Goal: Task Accomplishment & Management: Complete application form

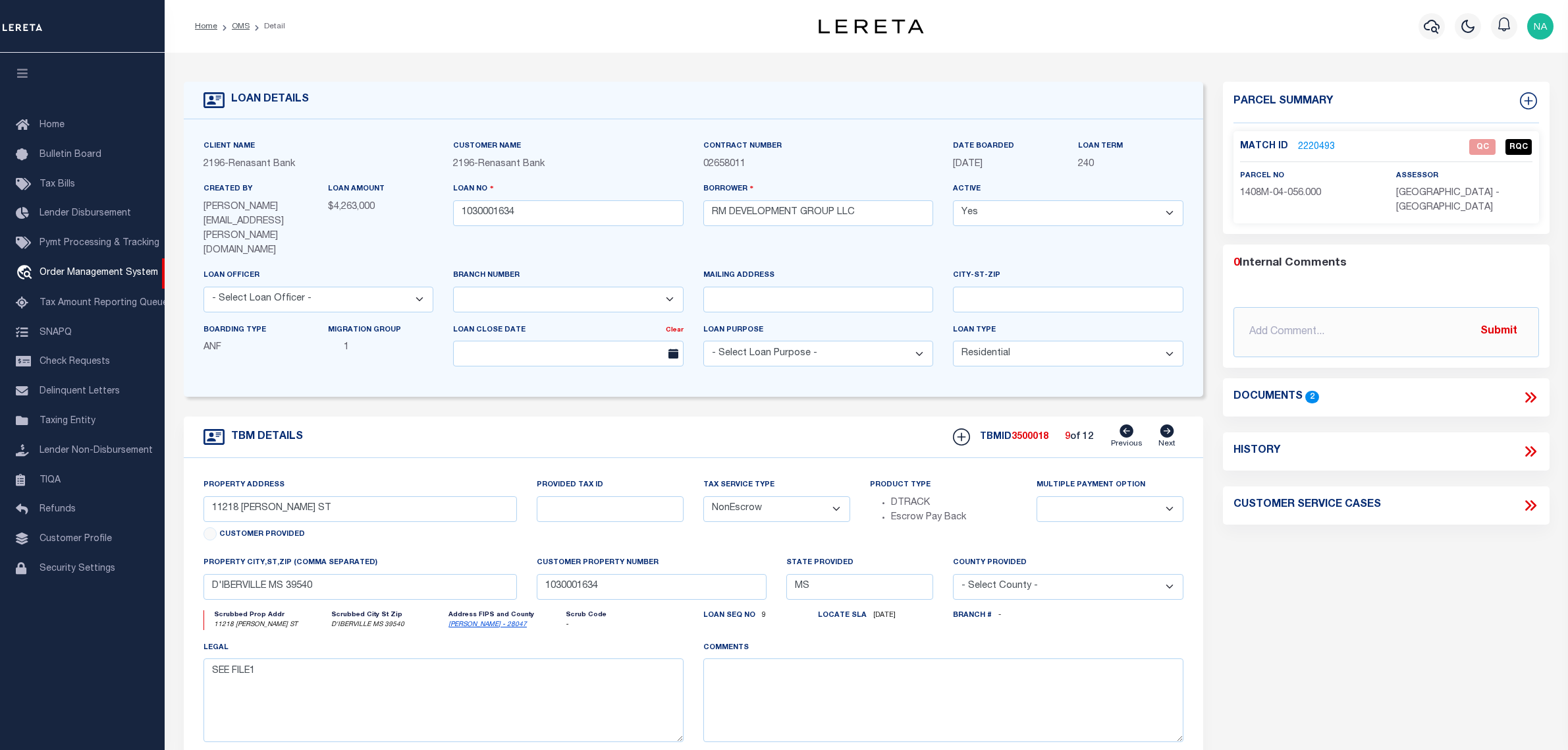
select select "4983"
select select "10"
select select "NonEscrow"
drag, startPoint x: 1289, startPoint y: 635, endPoint x: 1291, endPoint y: 617, distance: 18.1
click at [1291, 636] on div "Parcel Summary Match ID 2220493 0" at bounding box center [1386, 457] width 347 height 752
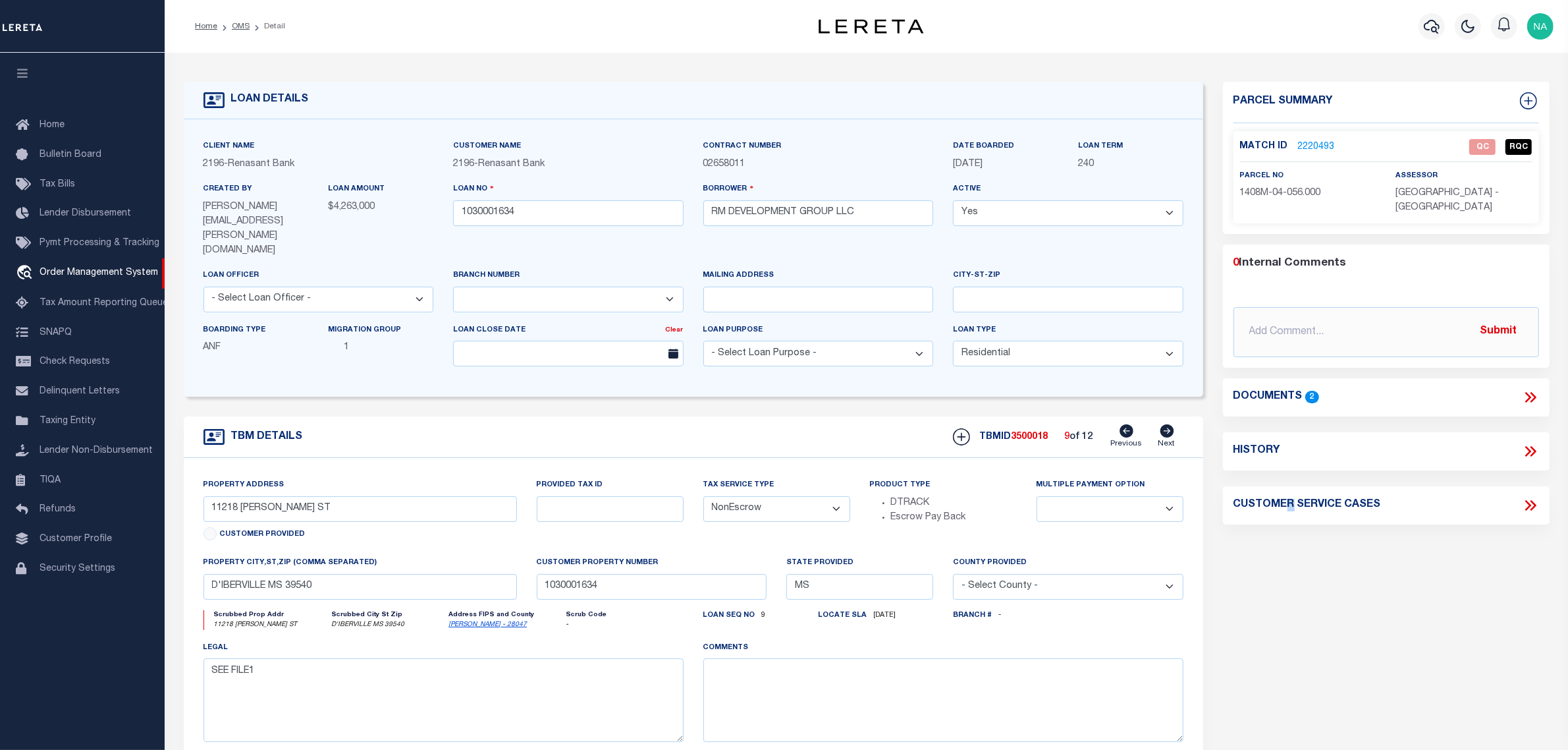
drag, startPoint x: 241, startPoint y: 24, endPoint x: 277, endPoint y: 2, distance: 42.2
click at [241, 24] on link "OMS" at bounding box center [240, 26] width 18 height 8
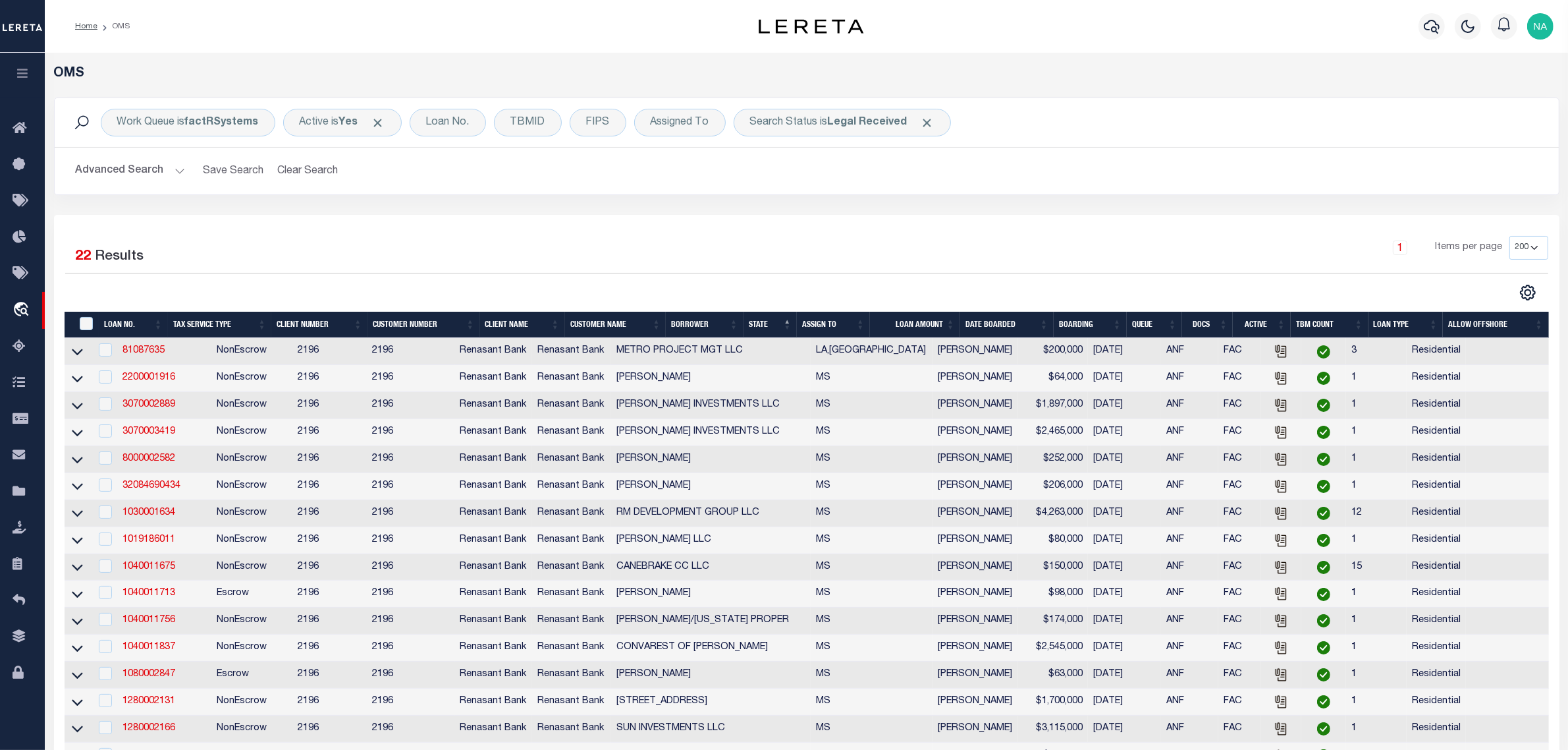
scroll to position [247, 0]
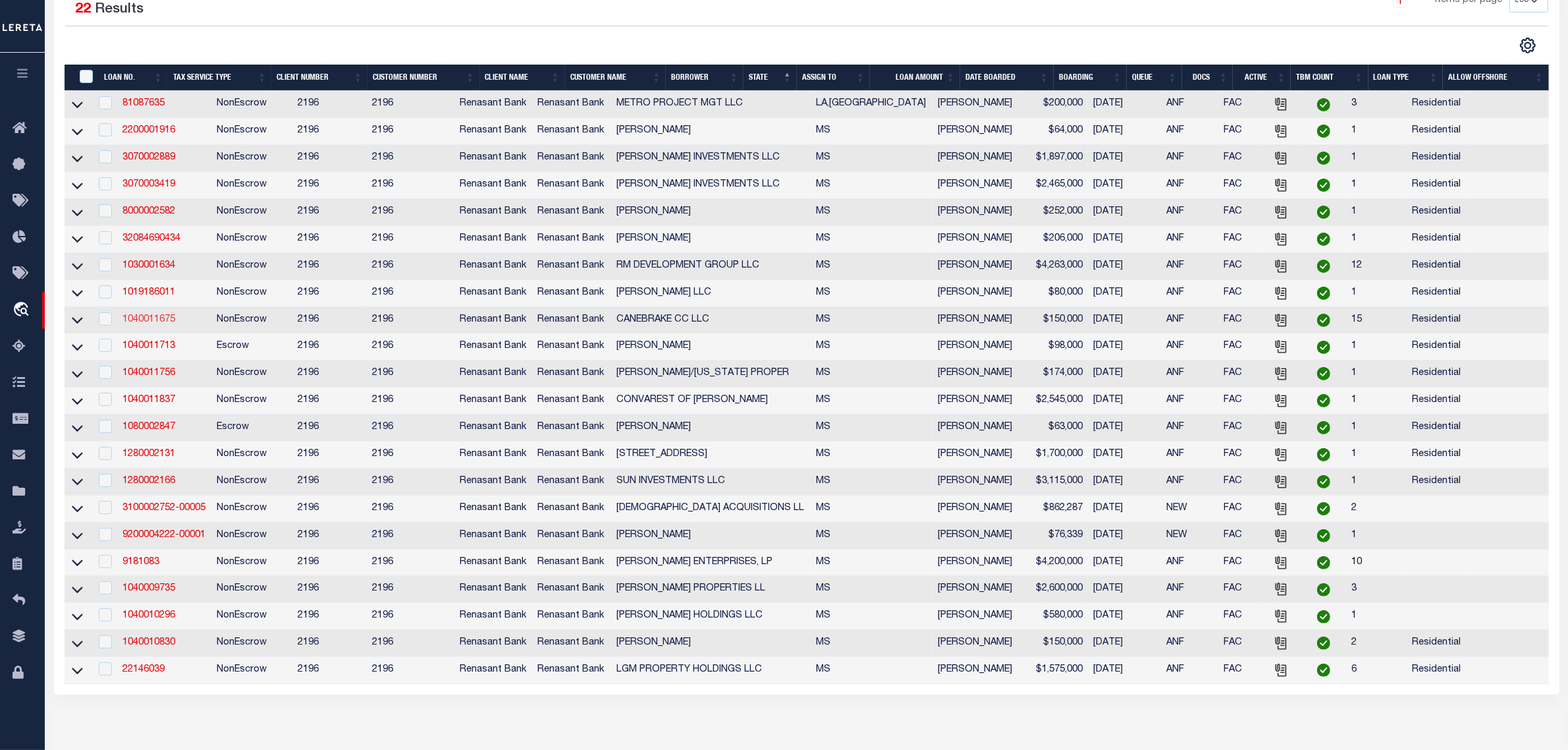
click at [163, 325] on link "1040011675" at bounding box center [148, 319] width 53 height 9
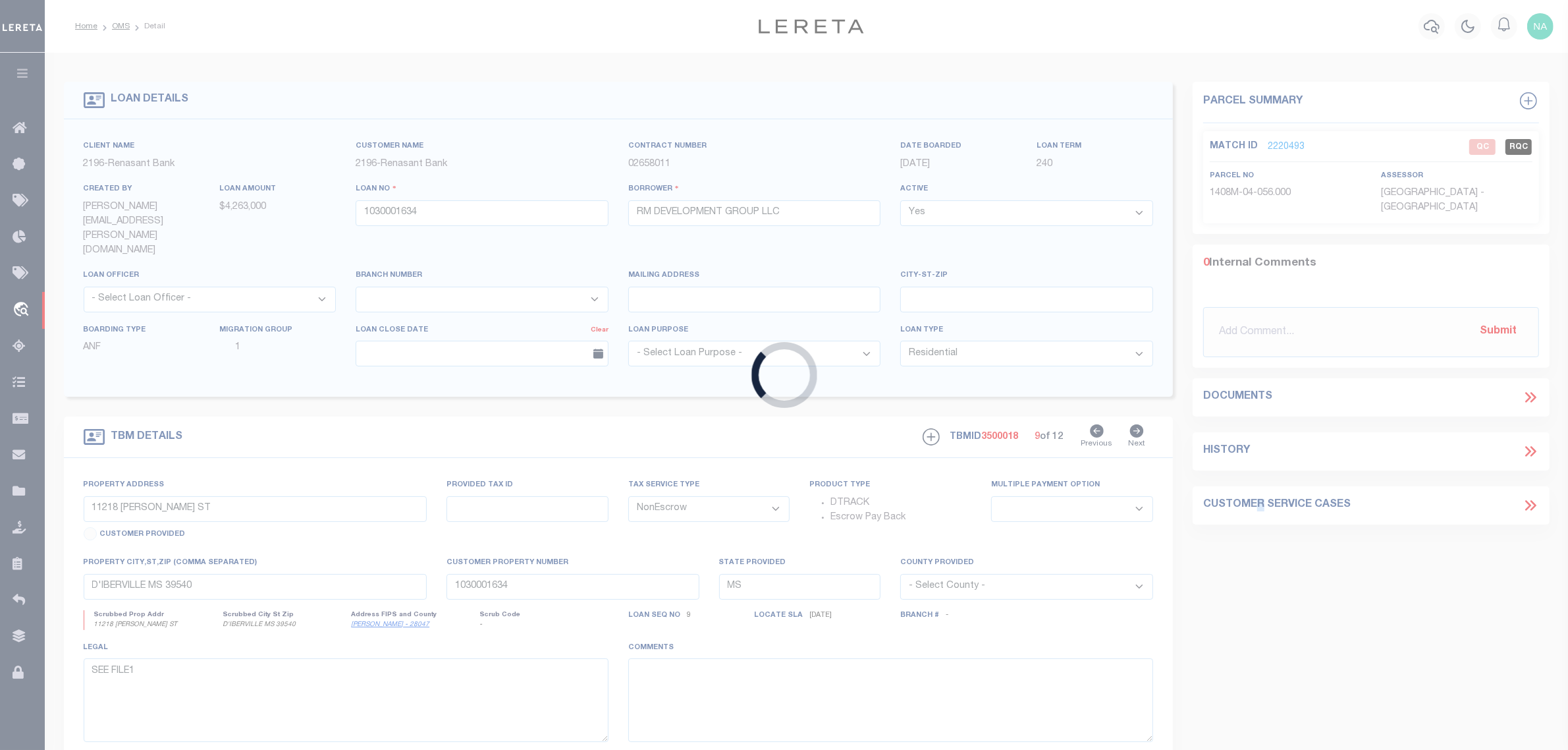
type input "1040011675"
type input "CANEBRAKE CC LLC"
select select
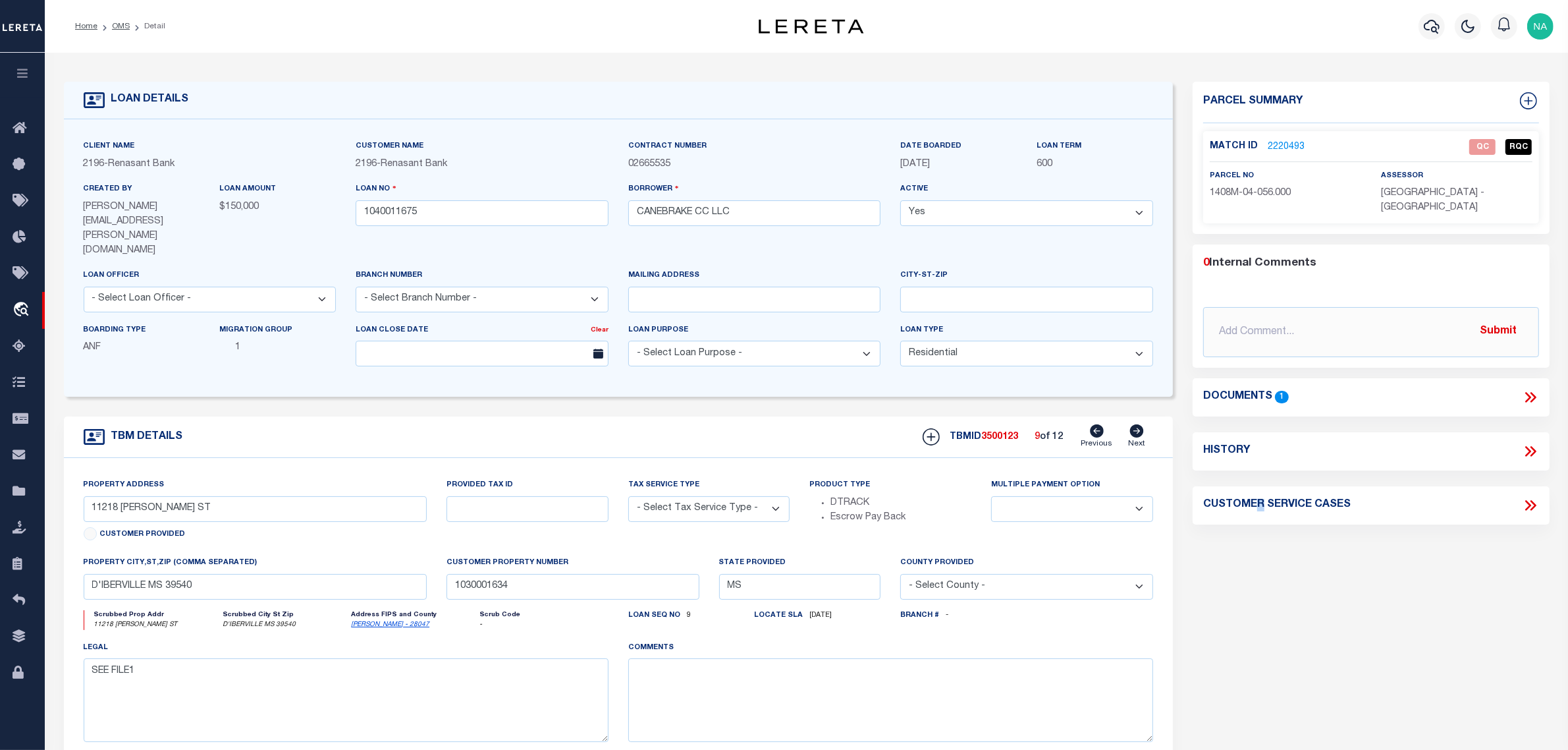
select select "4983"
type input "1 CANE DR"
radio input "true"
select select "NonEscrow"
select select
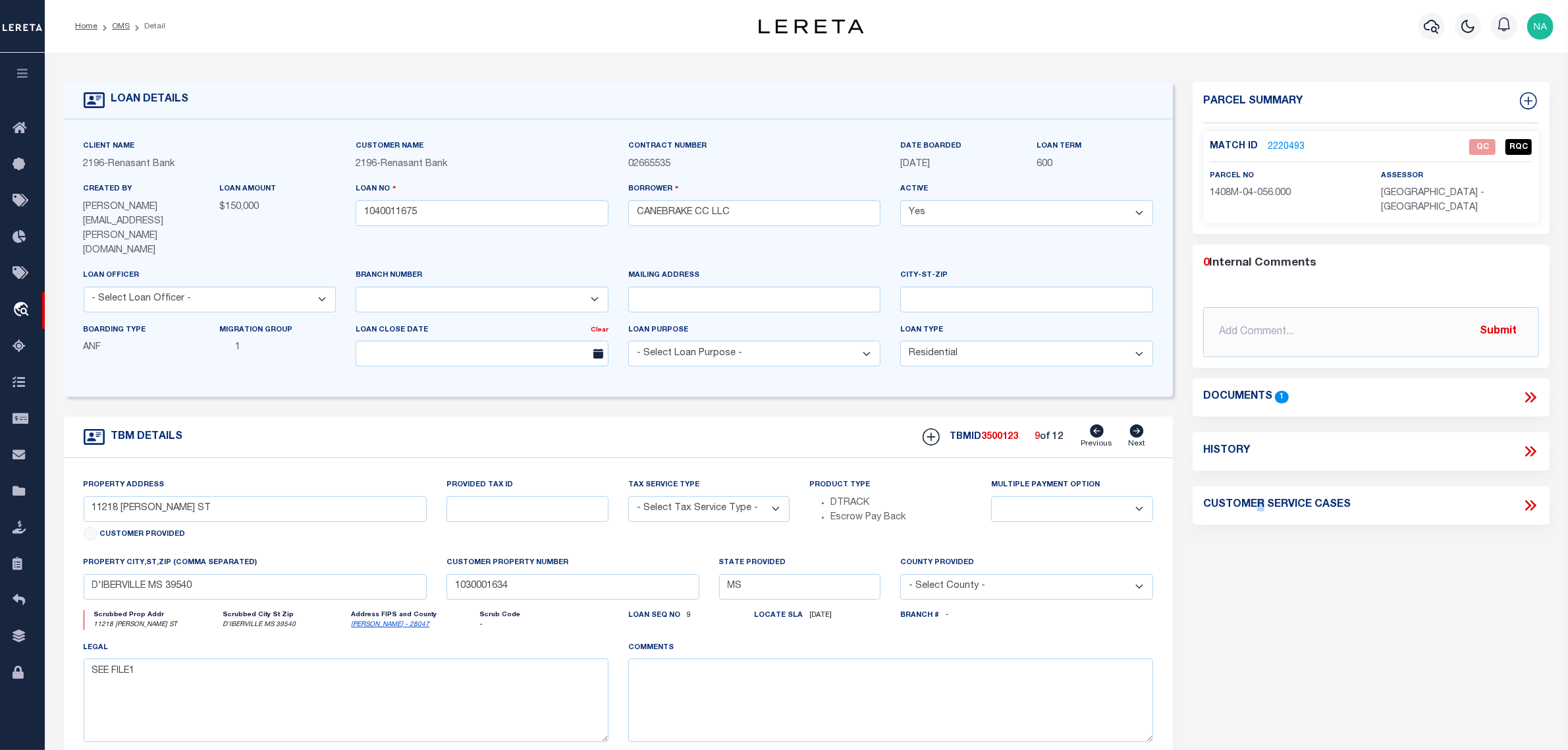
type input "[GEOGRAPHIC_DATA] MS 39402"
type input "1040011675"
type textarea "PARCEL: 101F-02-004.000 PARCEL: 101F-02-034.000 PARCEL: 101G-01-034.000 101F-02…"
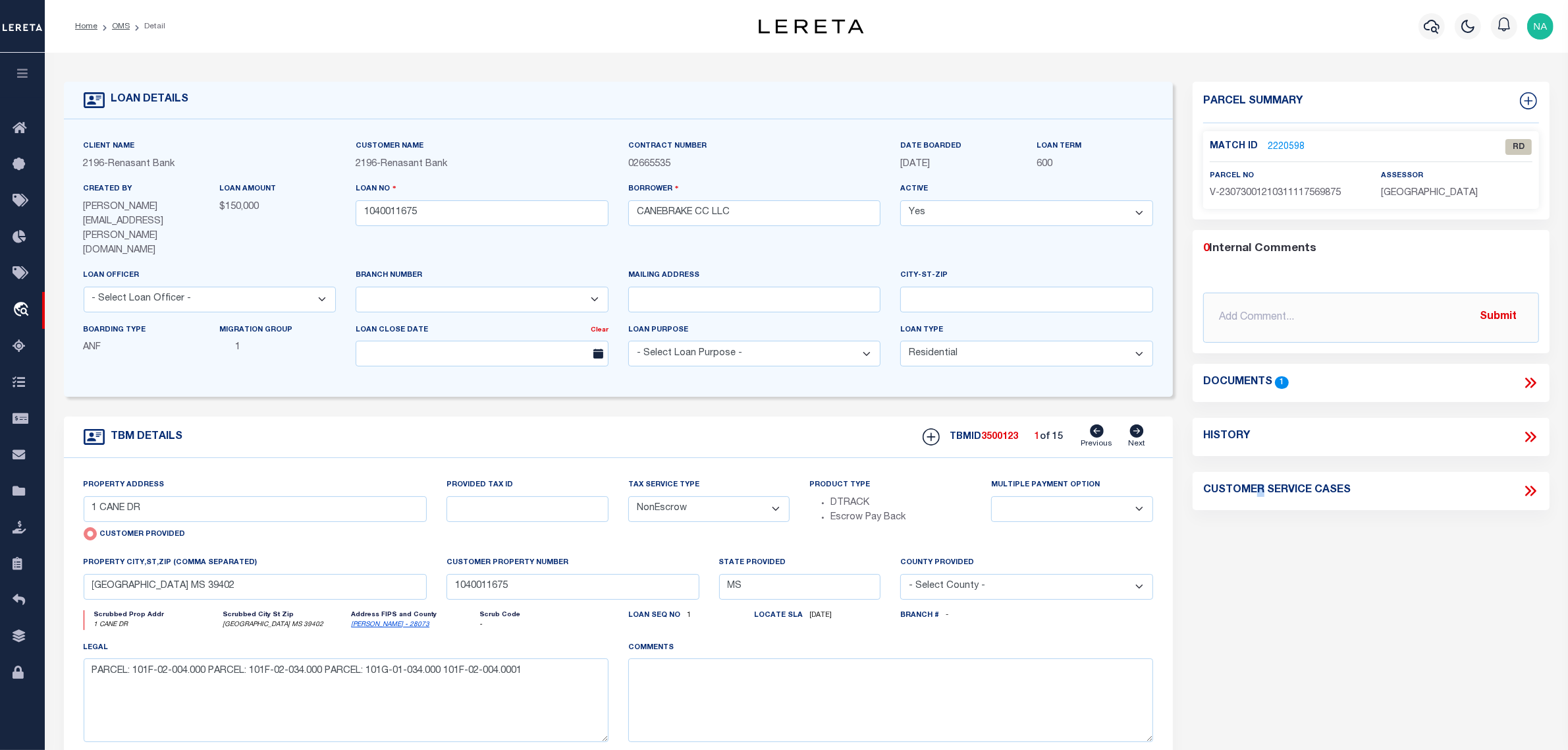
click at [1135, 425] on icon at bounding box center [1137, 431] width 14 height 13
radio input "false"
click at [1135, 425] on icon at bounding box center [1137, 431] width 14 height 13
click at [1141, 425] on icon at bounding box center [1137, 431] width 14 height 13
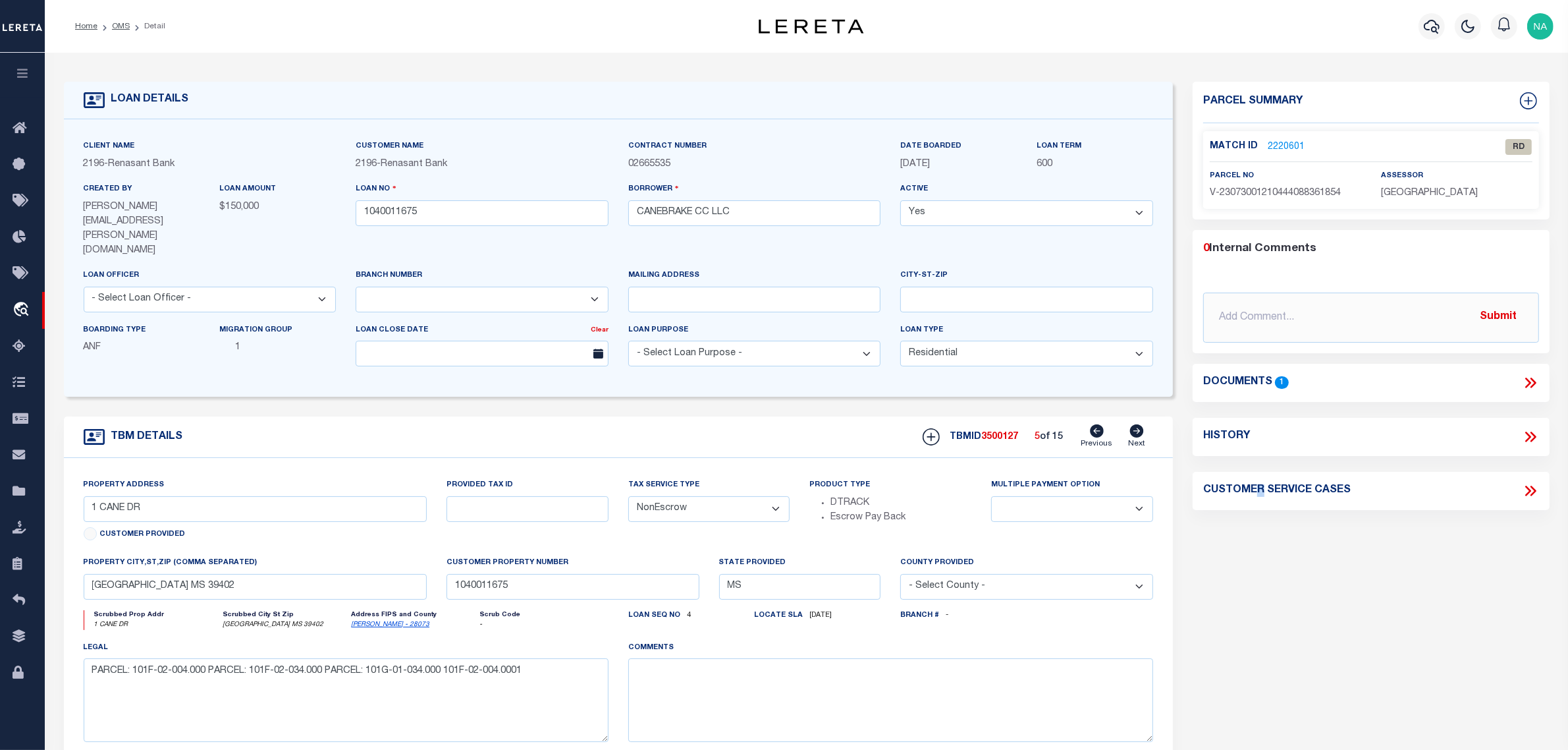
select select
click at [118, 24] on link "OMS" at bounding box center [121, 26] width 18 height 8
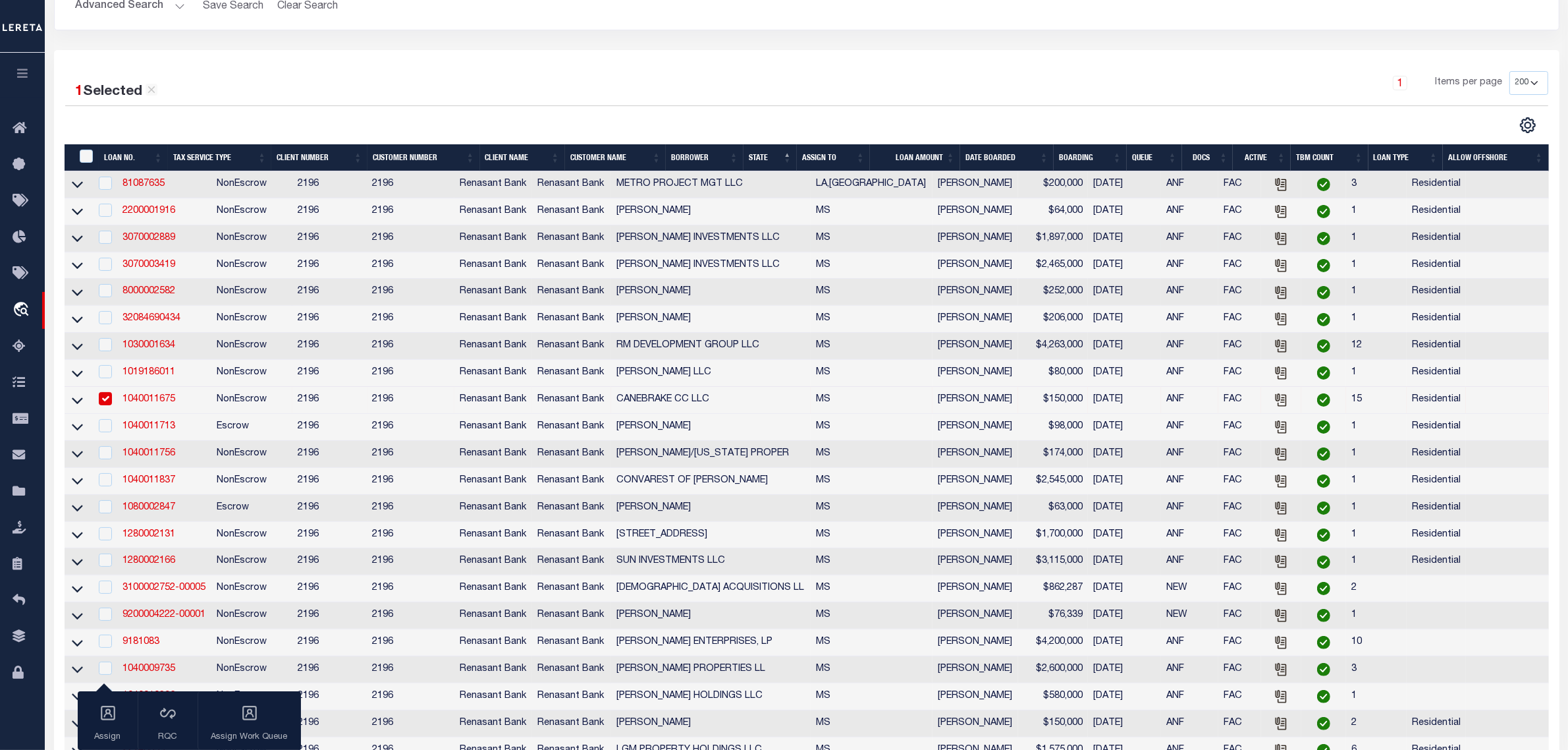
scroll to position [247, 0]
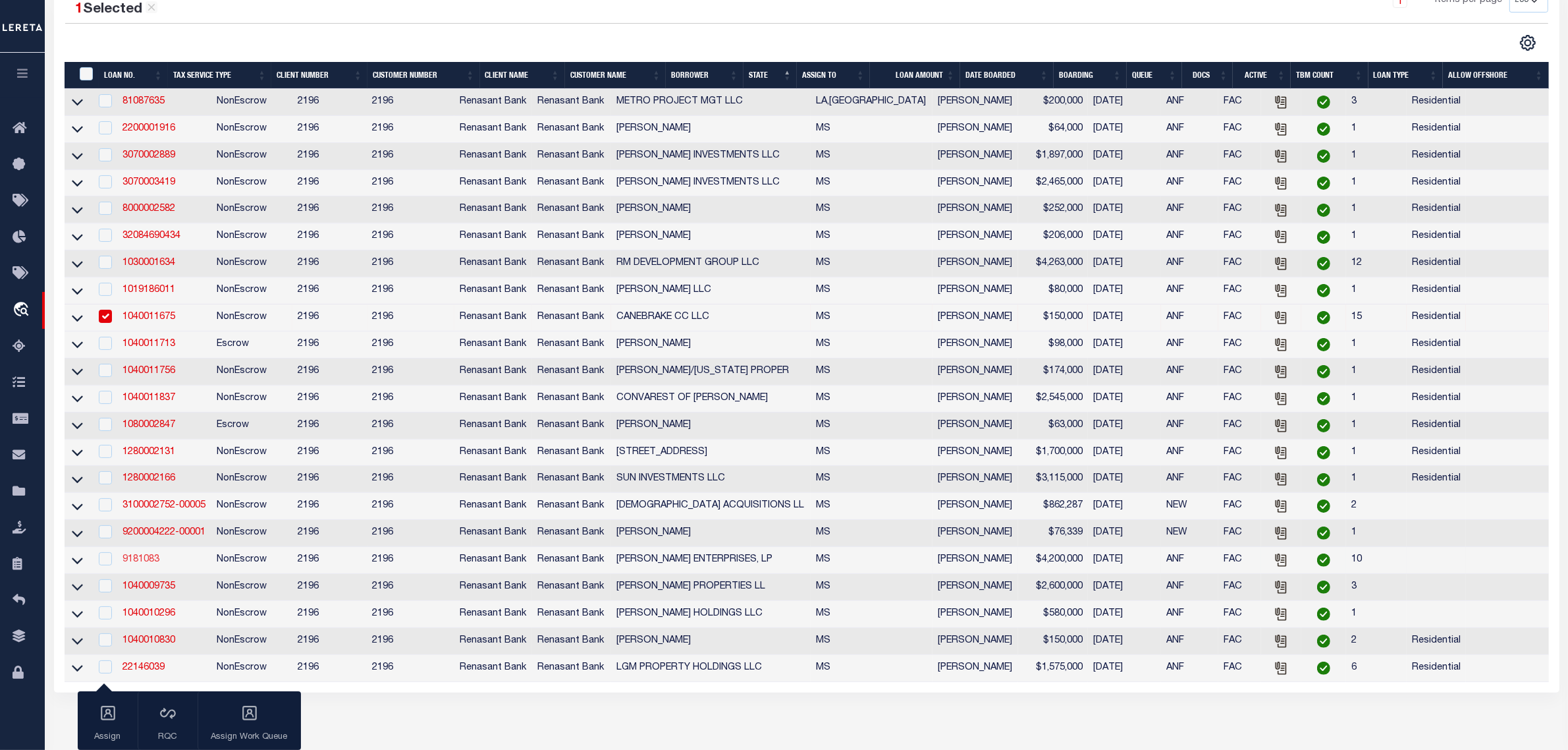
click at [159, 564] on link "9181083" at bounding box center [140, 559] width 37 height 9
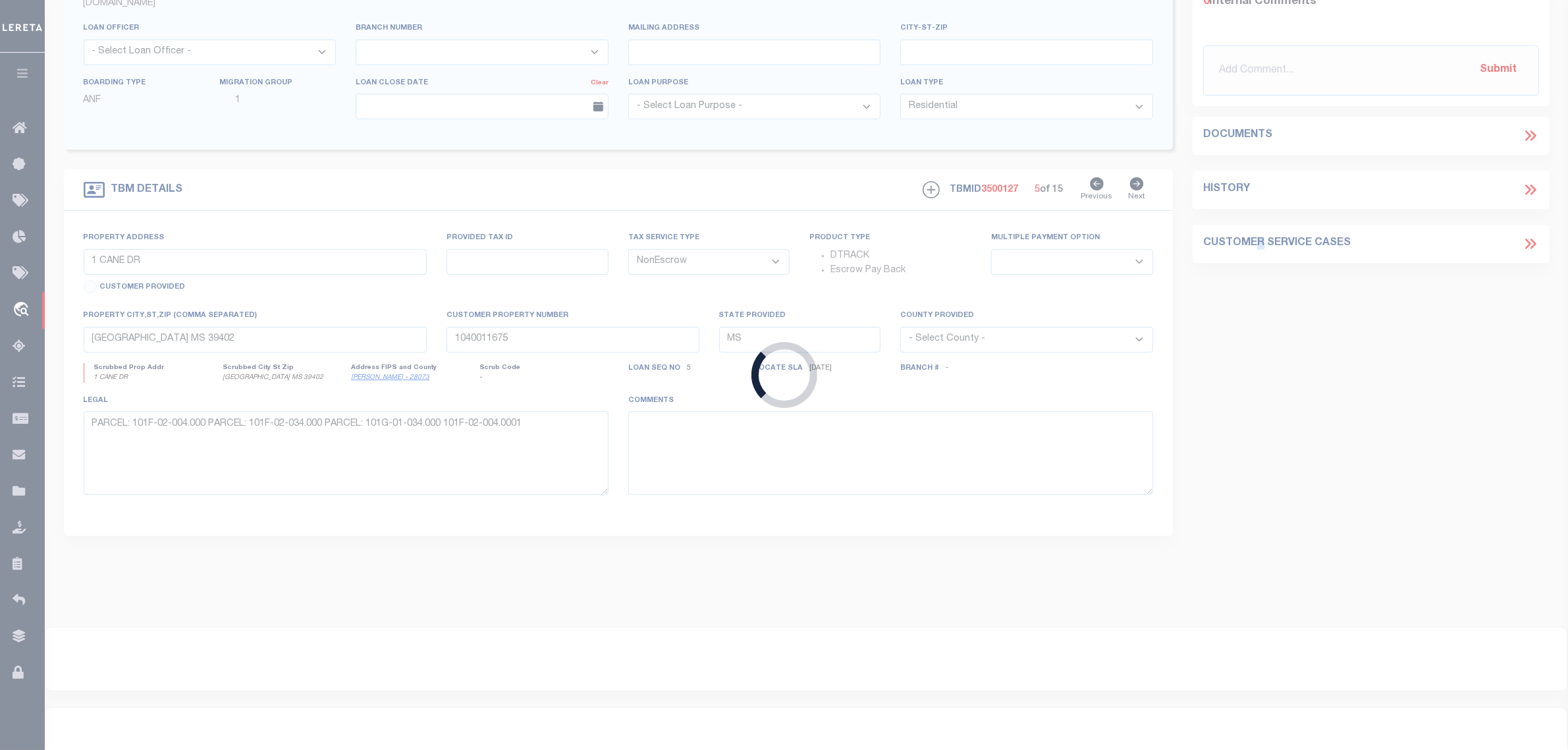
type input "9181083"
type input "[PERSON_NAME] ENTERPRISES, LP"
select select
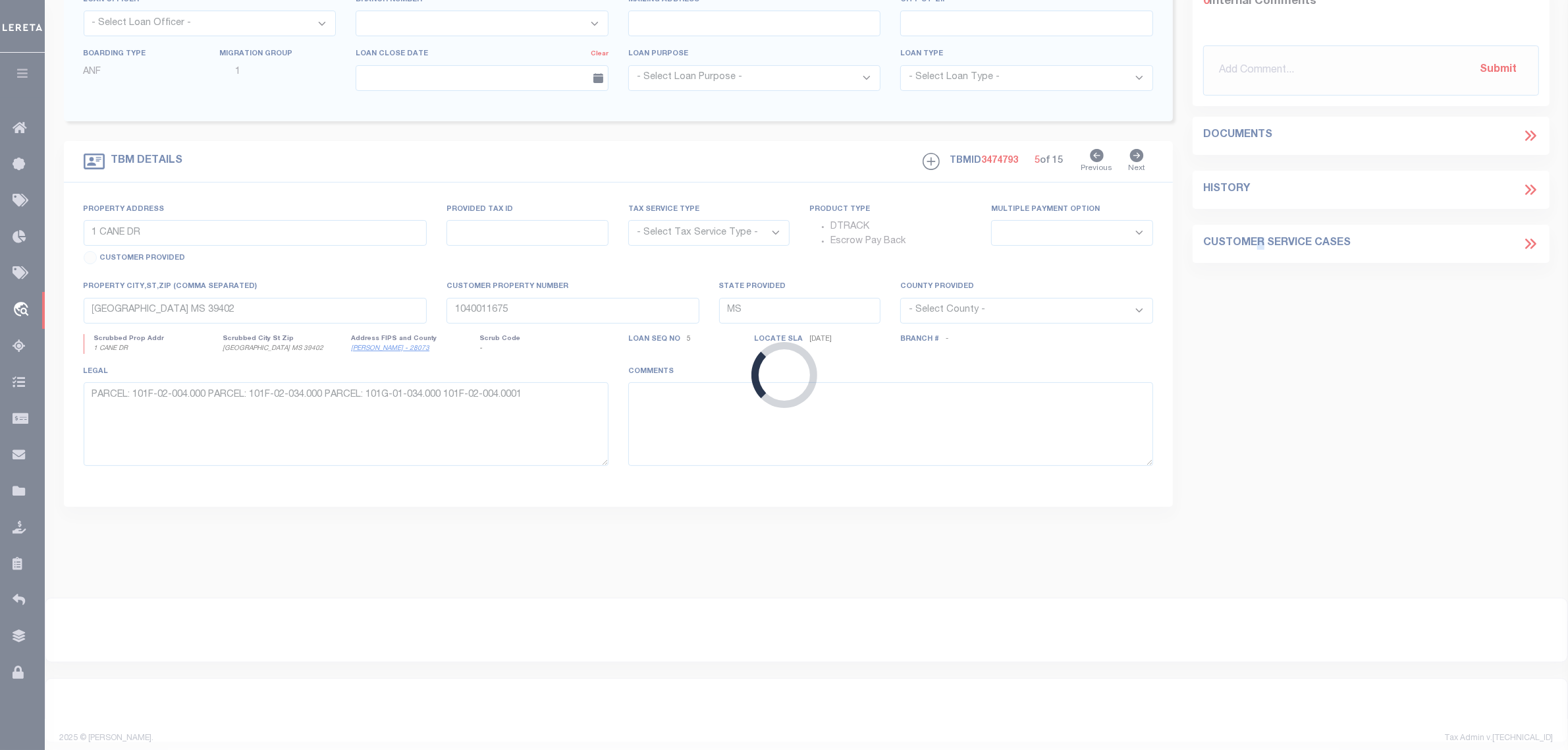
scroll to position [161, 0]
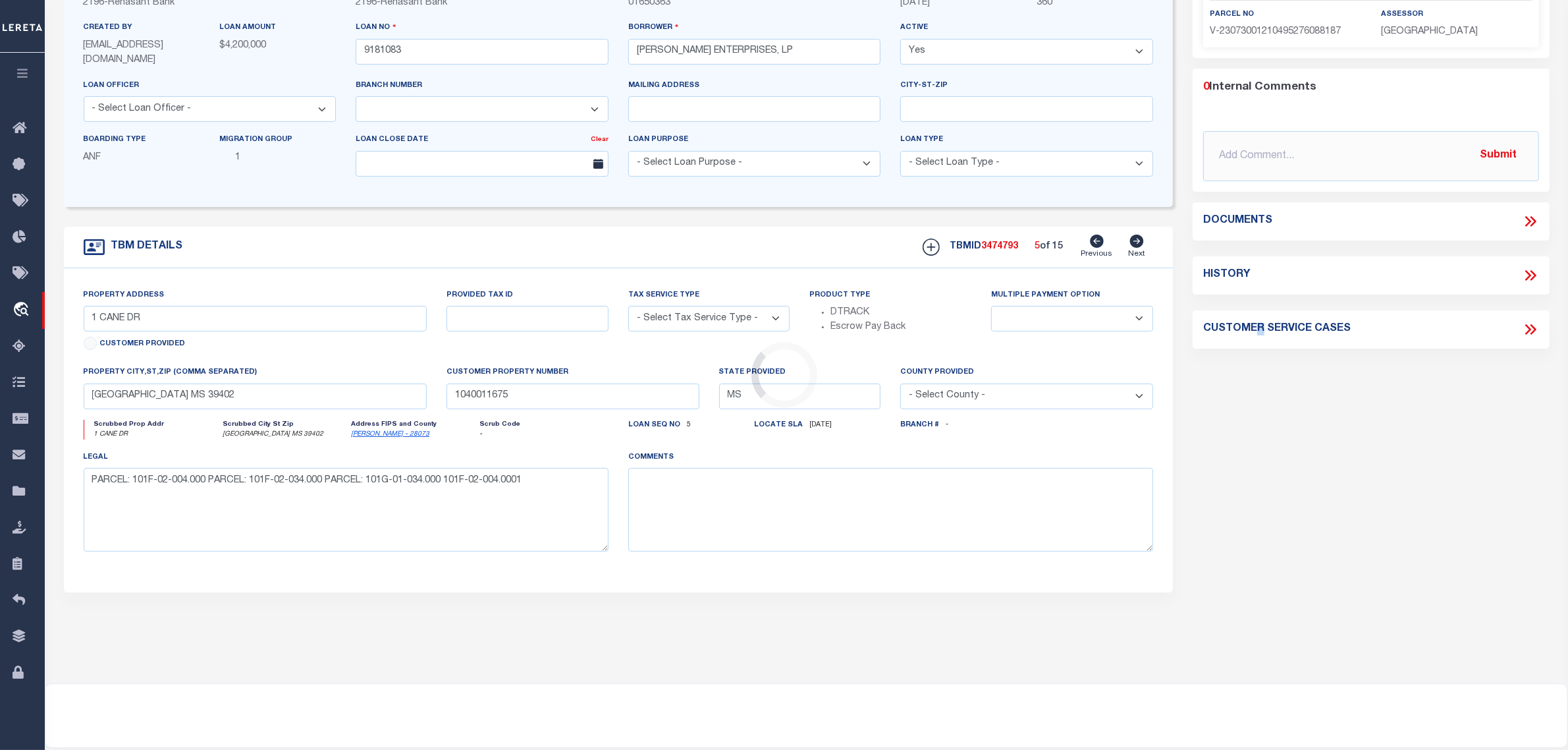
type input "[STREET_ADDRESS]"
radio input "true"
select select "NonEscrow"
select select
type input "9181083"
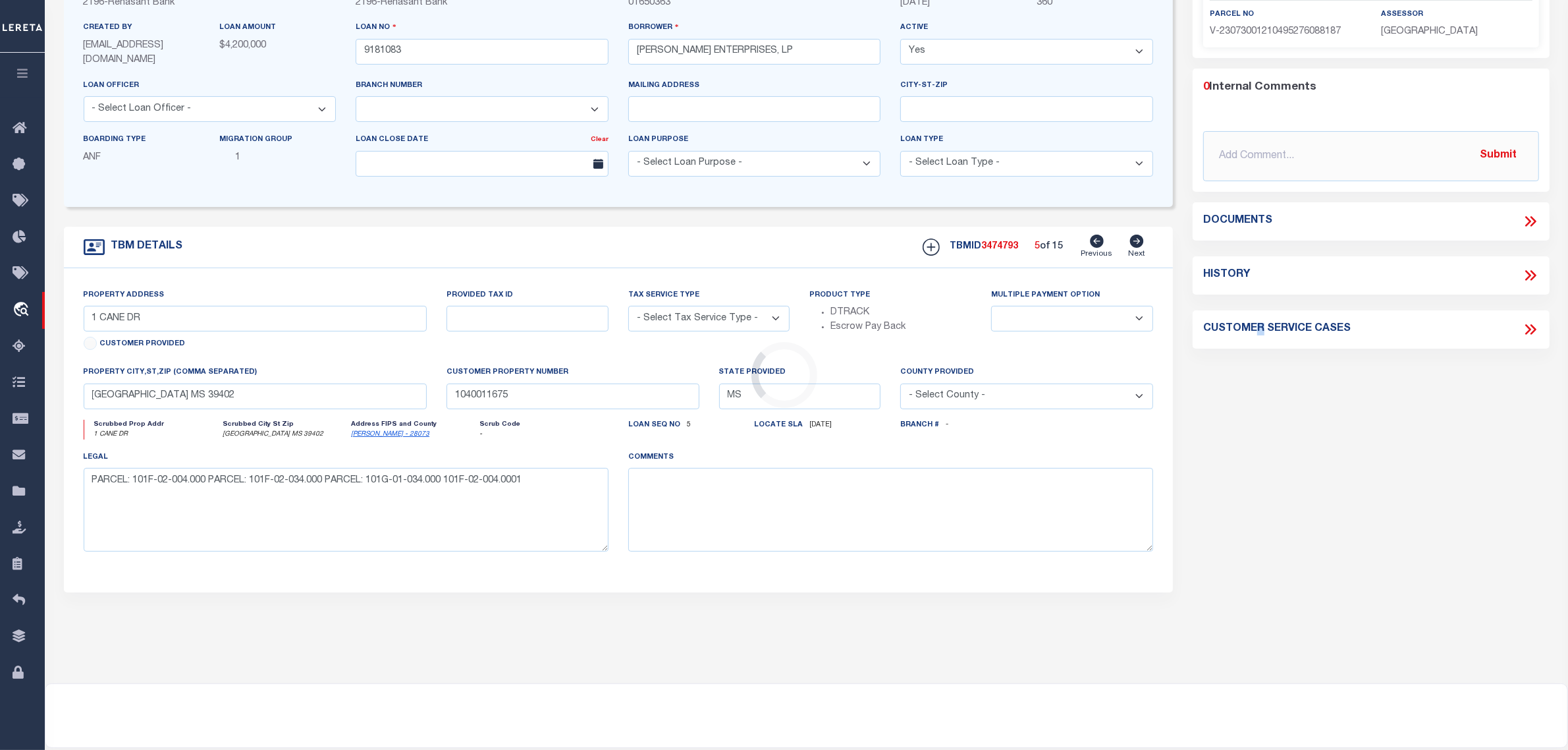
type textarea "[DATE] LENDER DEACTIVATED ALL EXISTING WORKCODES (9906396, ZA23036-ZA23039)& AD…"
select select "4983"
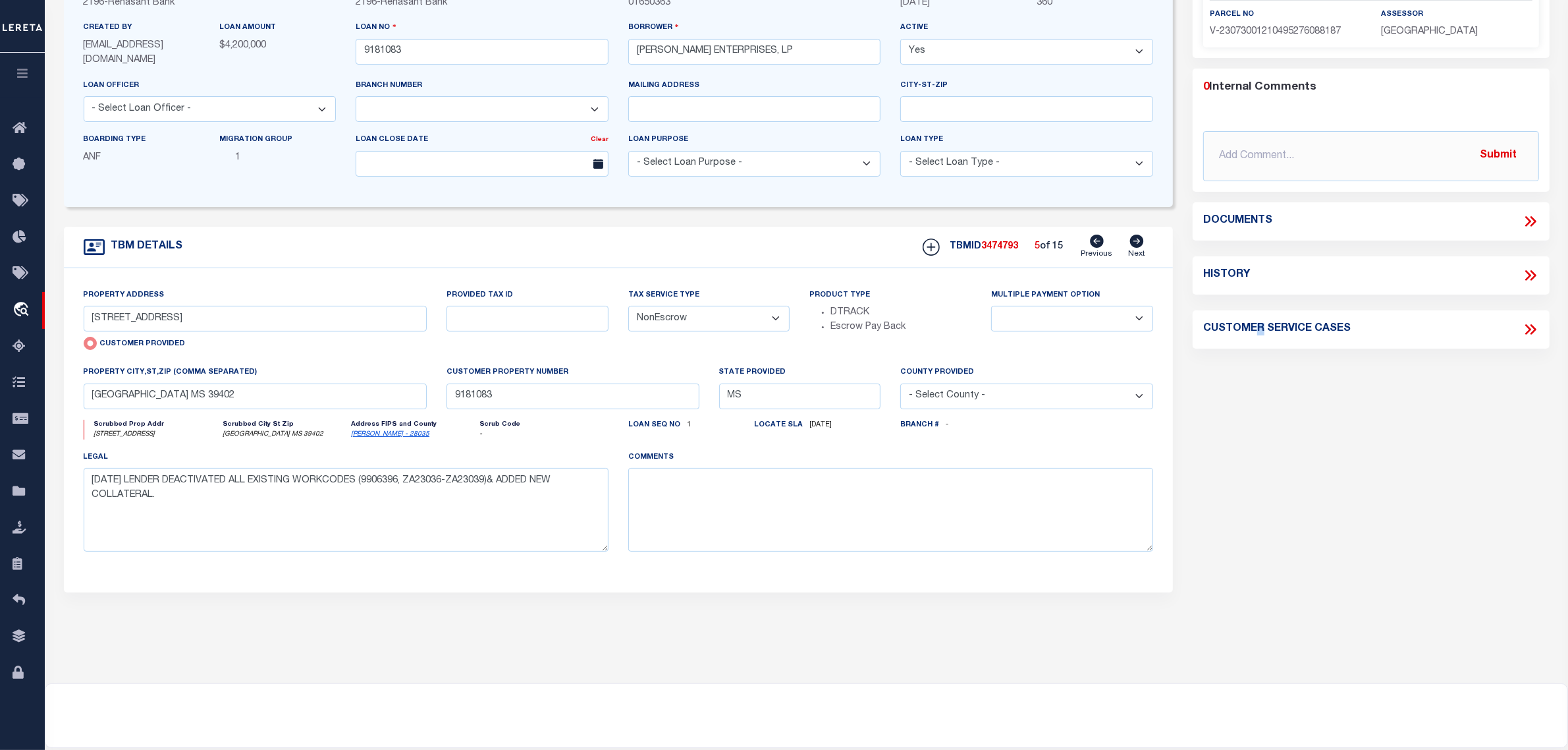
scroll to position [0, 0]
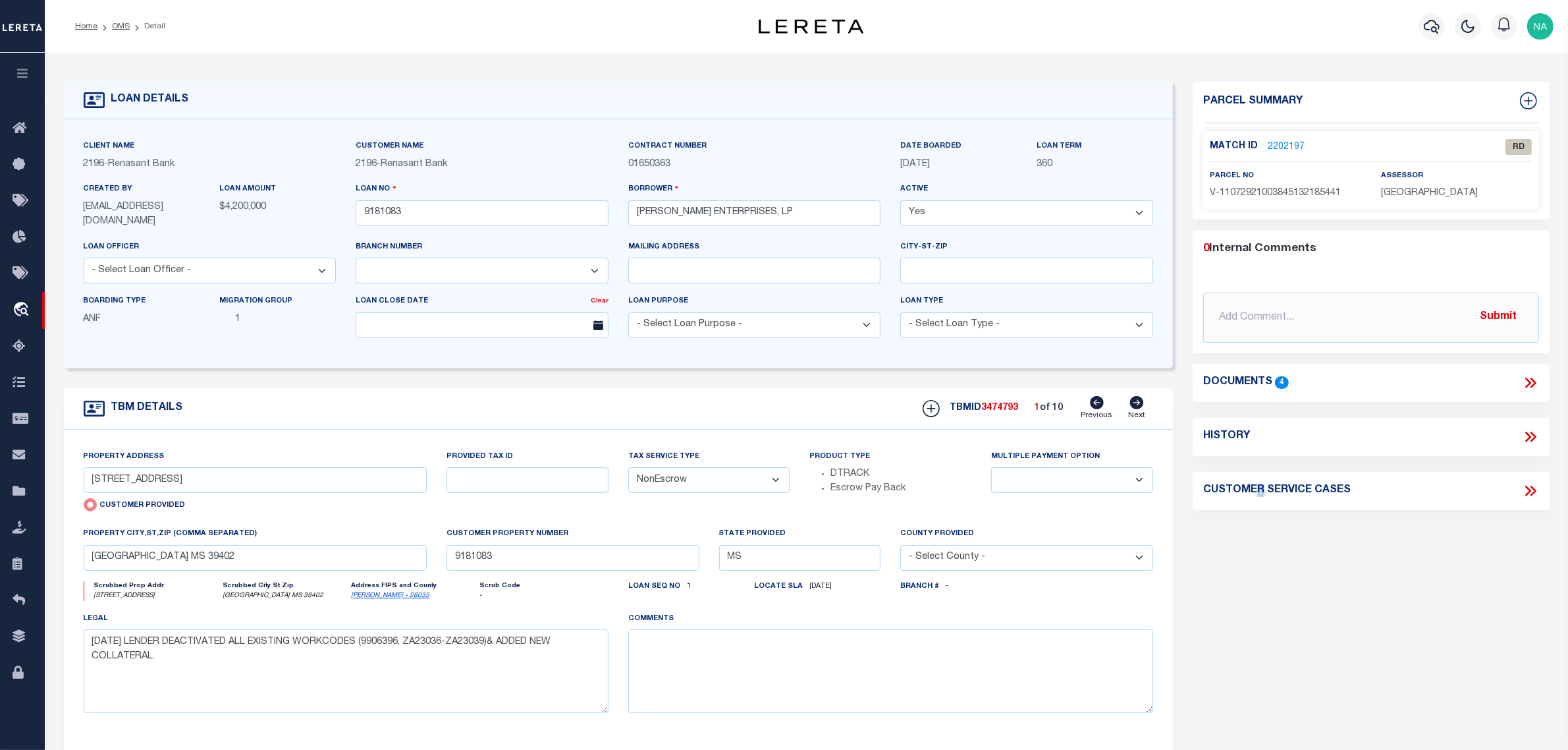
click at [1144, 402] on icon at bounding box center [1137, 402] width 15 height 13
type input "[STREET_ADDRESS]"
radio input "false"
select select
type input "POPLARVILLE MS 39470"
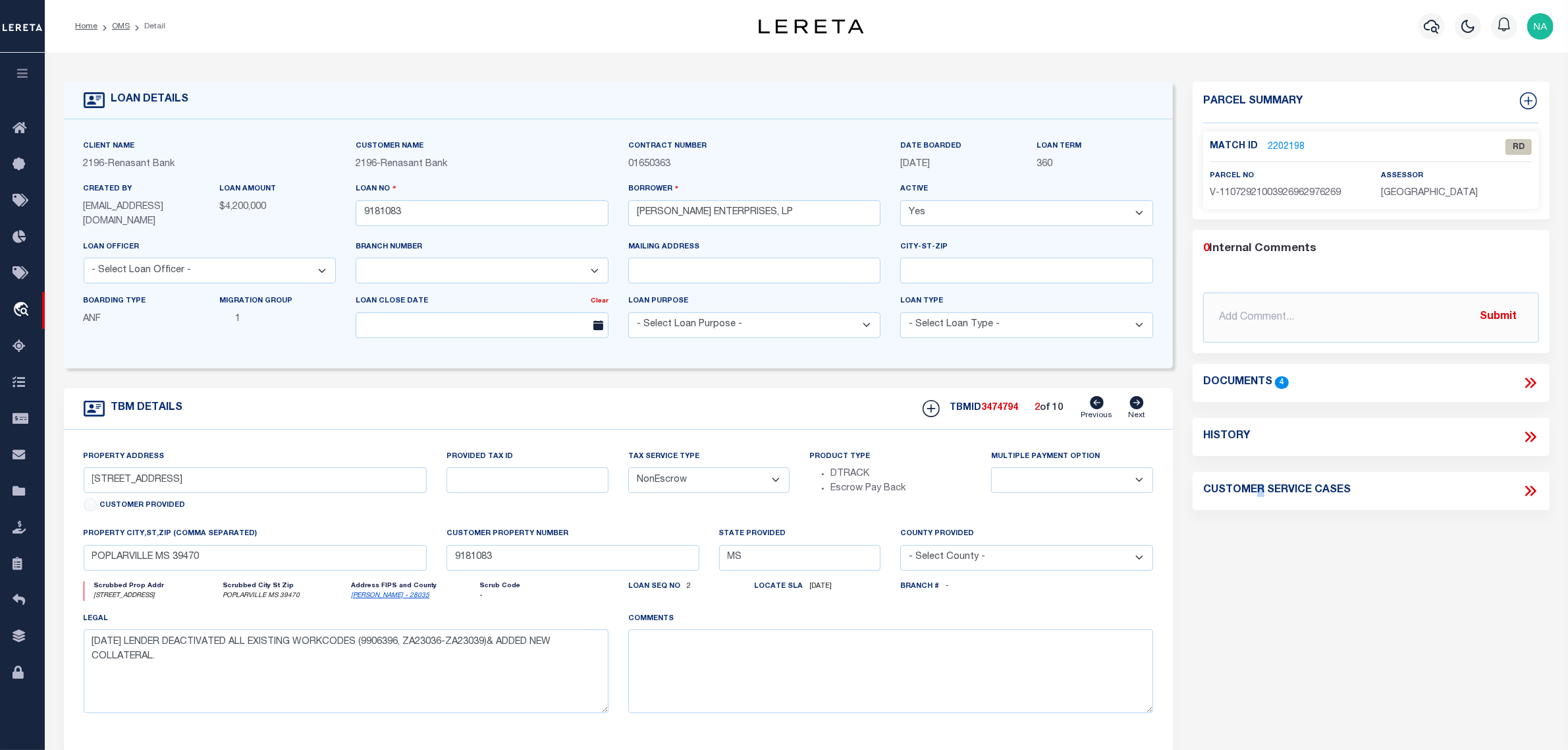
click at [1141, 406] on icon at bounding box center [1137, 402] width 14 height 13
type input "[STREET_ADDRESS]"
select select
type input "PETAL MS 39465"
click at [1351, 565] on div "Parcel Summary Match ID 2202199 0" at bounding box center [1372, 443] width 377 height 723
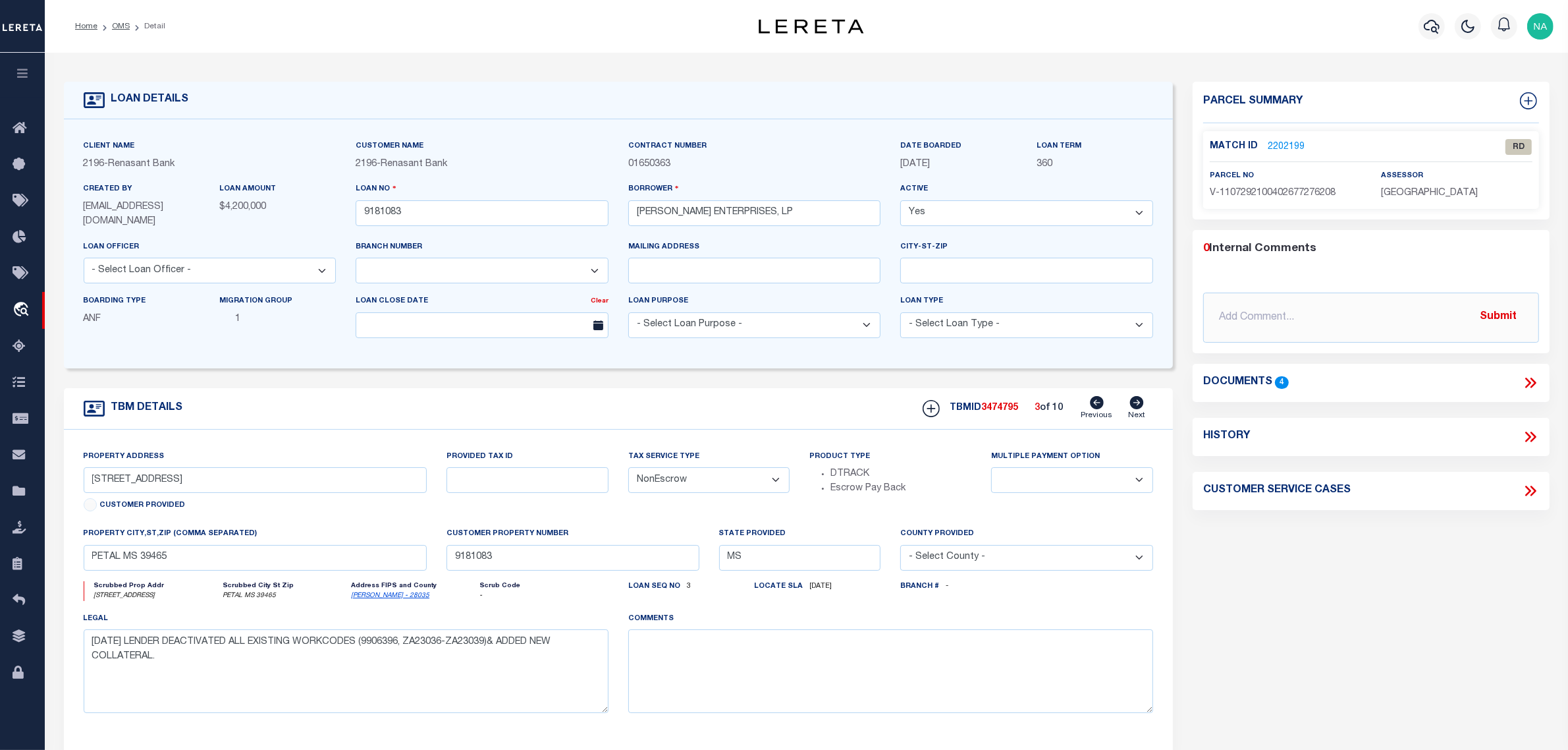
click at [1529, 386] on icon at bounding box center [1531, 383] width 17 height 17
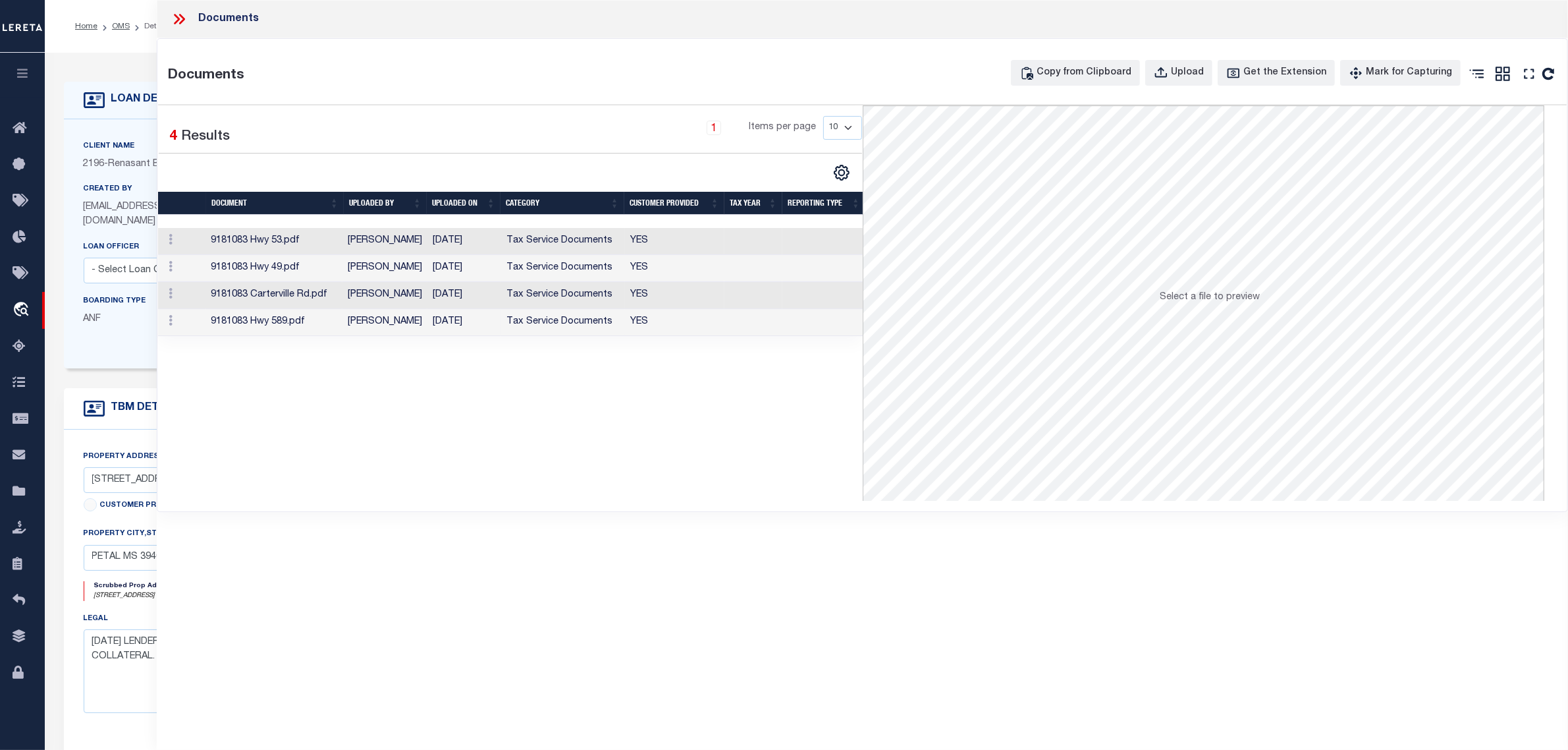
click at [469, 328] on td "[DATE]" at bounding box center [464, 322] width 74 height 27
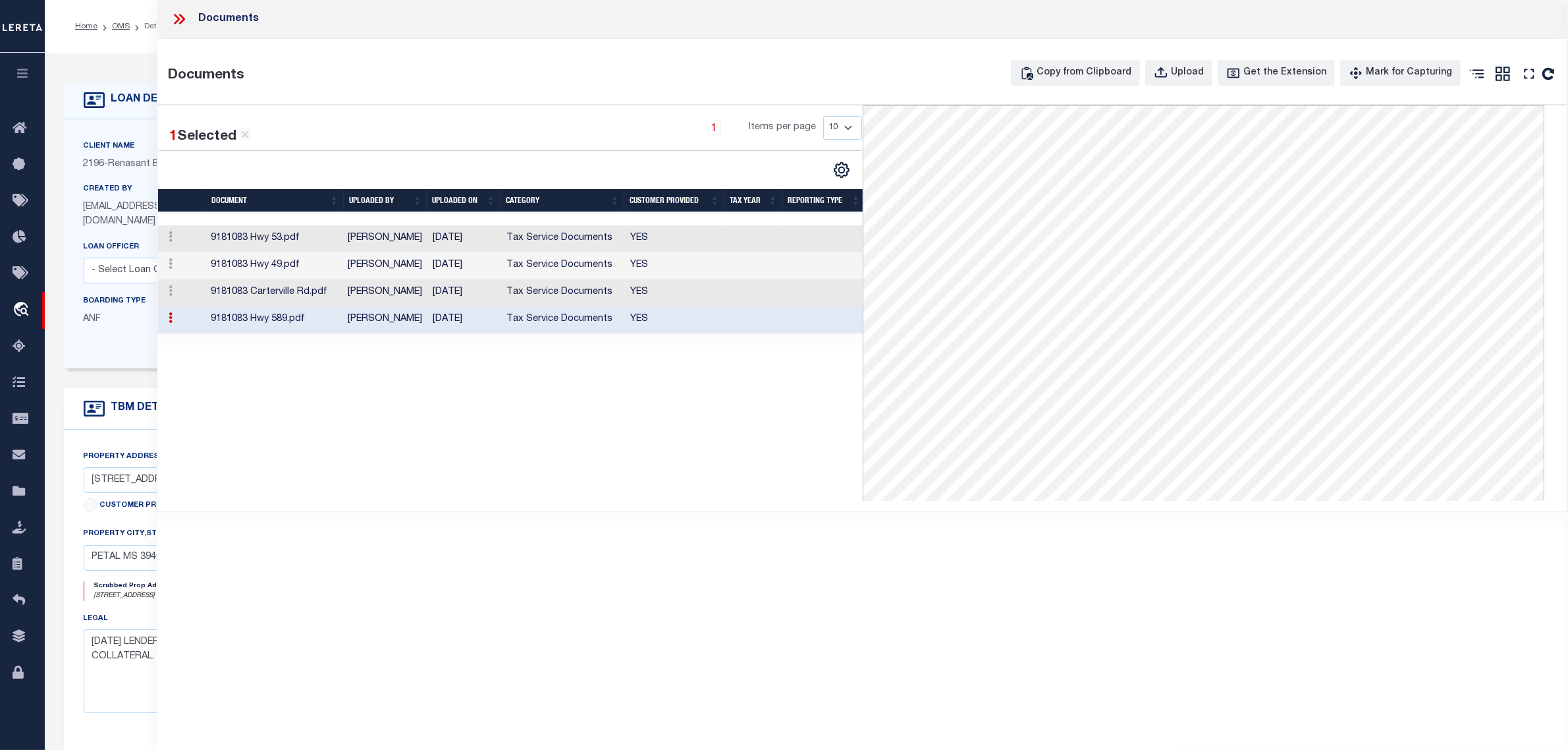
click at [553, 327] on td "Tax Service Documents" at bounding box center [563, 319] width 124 height 27
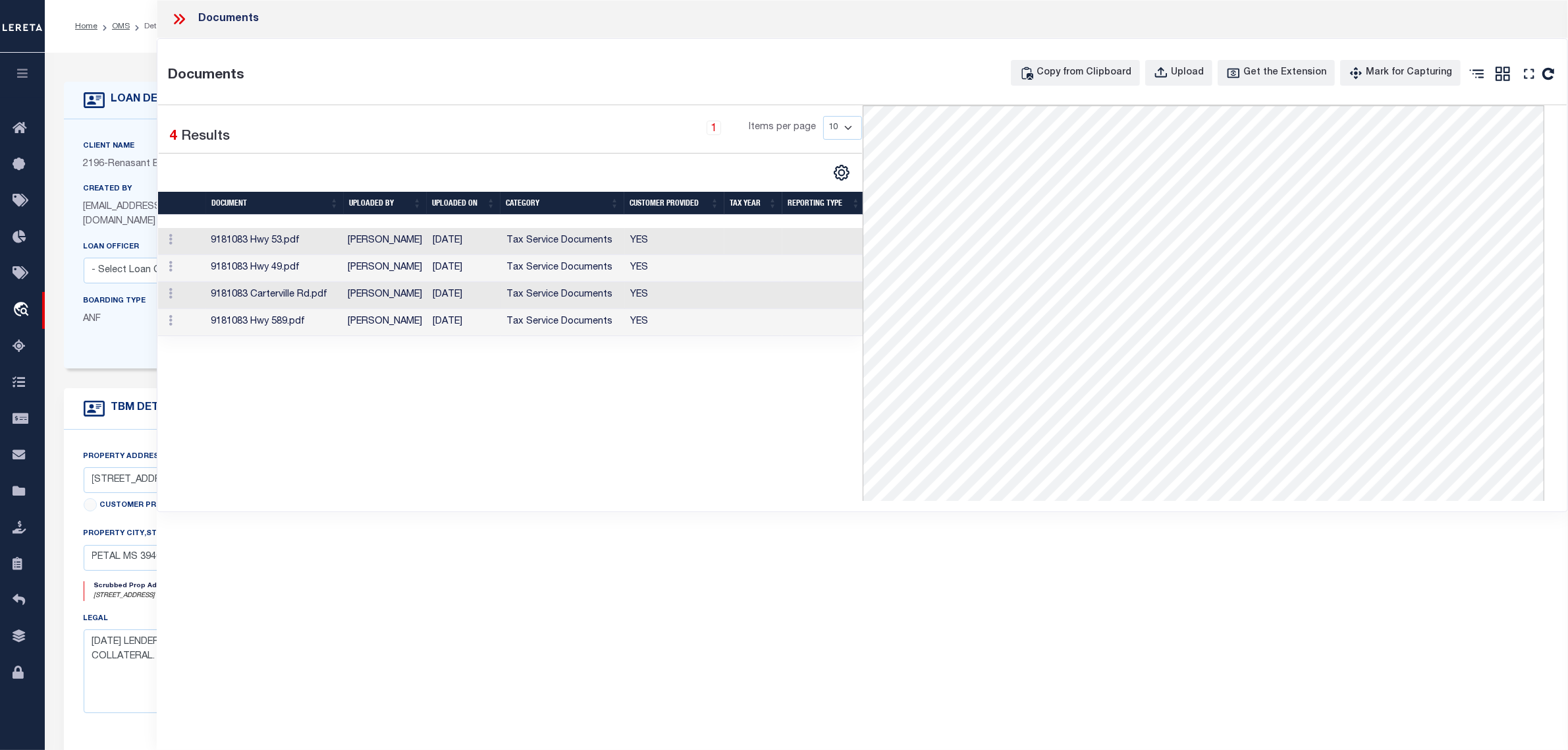
click at [545, 291] on td "Tax Service Documents" at bounding box center [563, 295] width 124 height 27
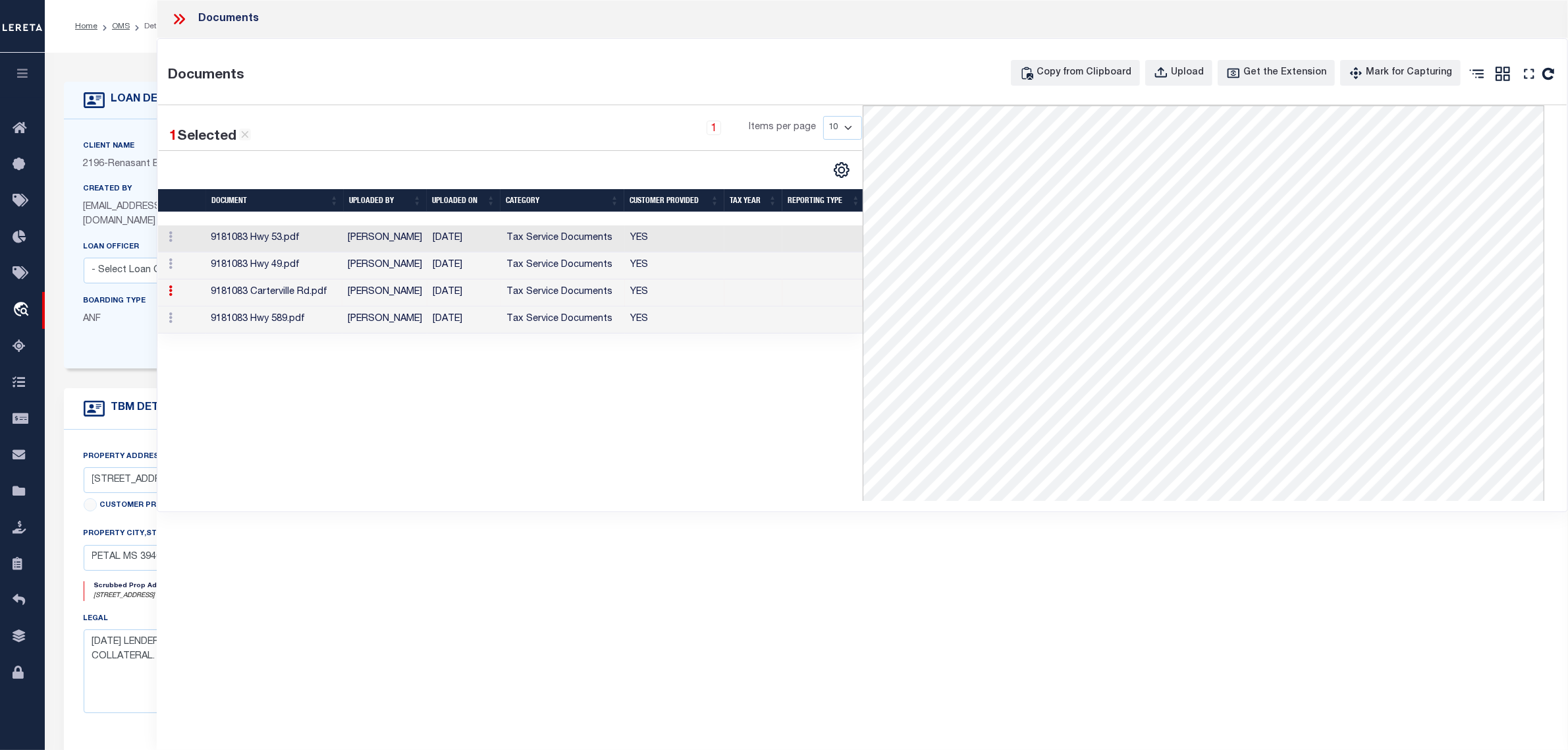
click at [176, 18] on icon at bounding box center [179, 19] width 17 height 17
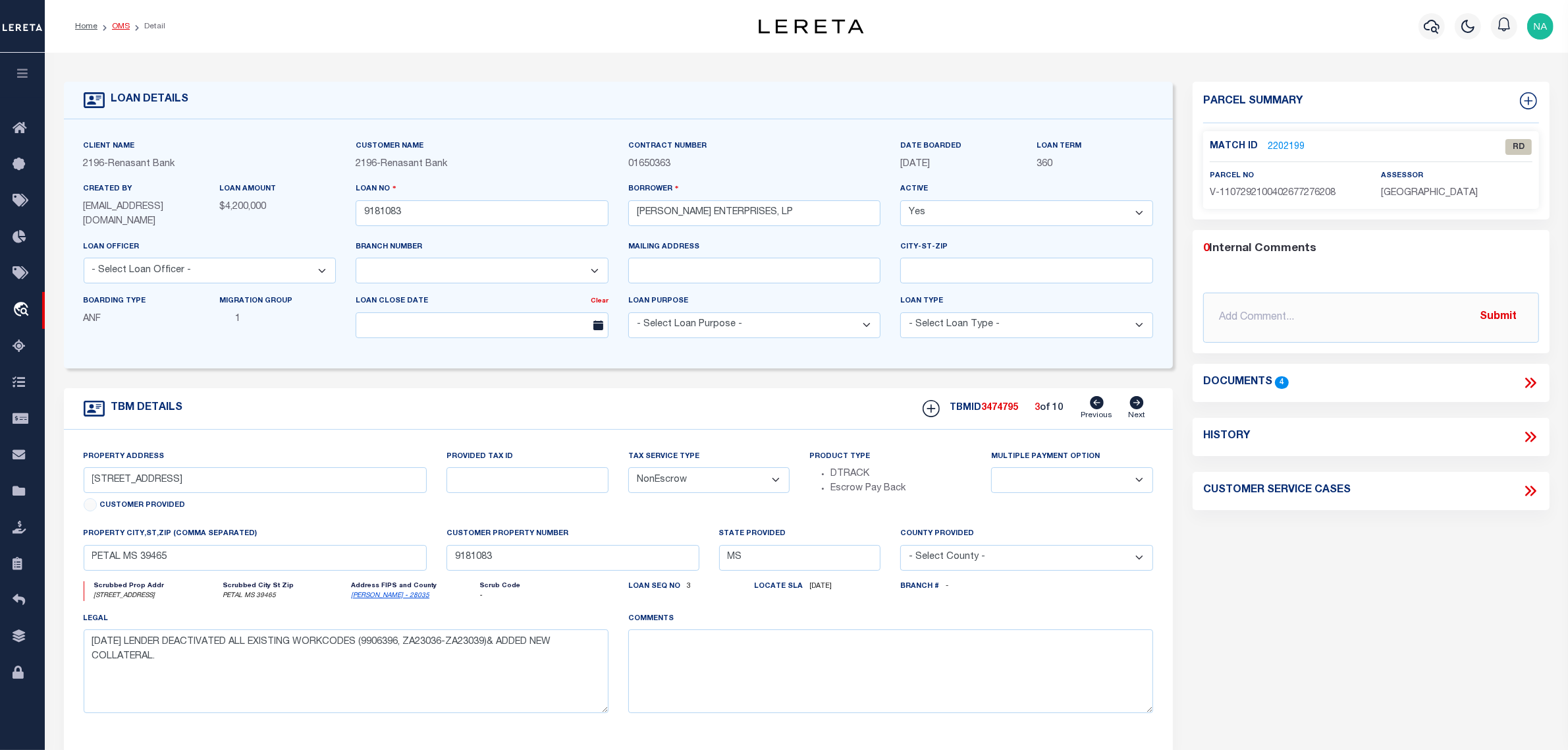
click at [116, 28] on link "OMS" at bounding box center [121, 26] width 18 height 8
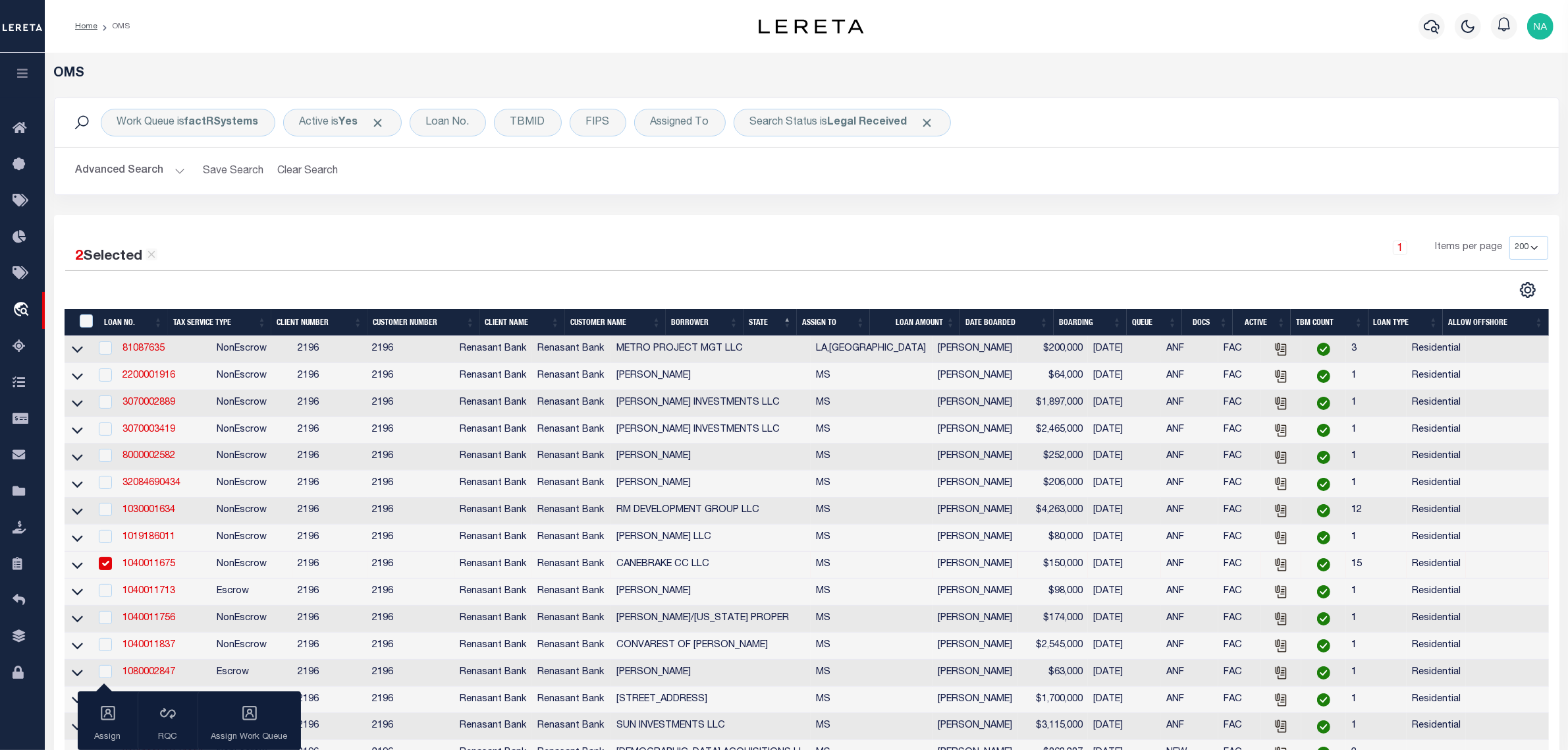
click at [112, 173] on button "Advanced Search" at bounding box center [130, 171] width 109 height 26
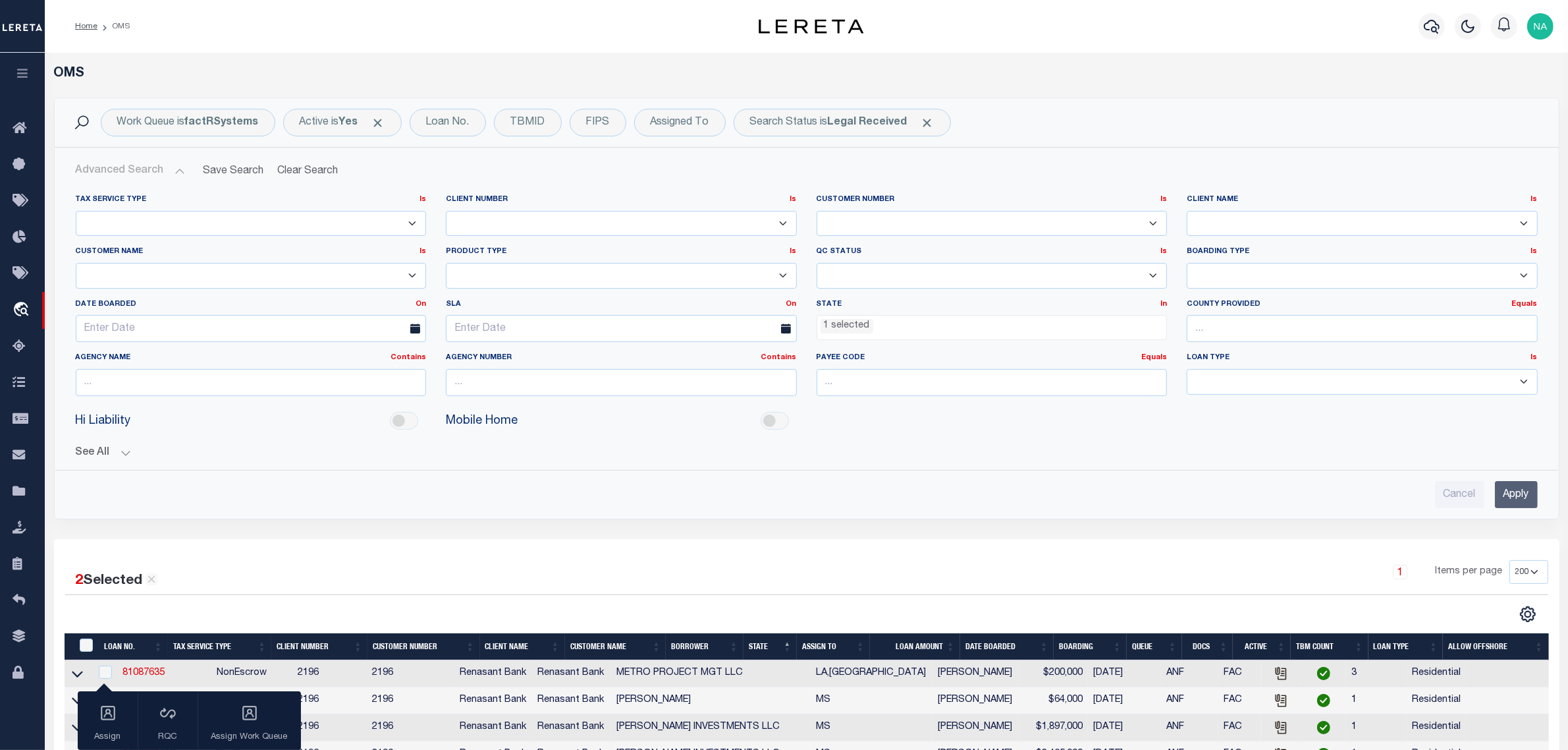
click at [863, 334] on li "1 selected" at bounding box center [847, 326] width 53 height 15
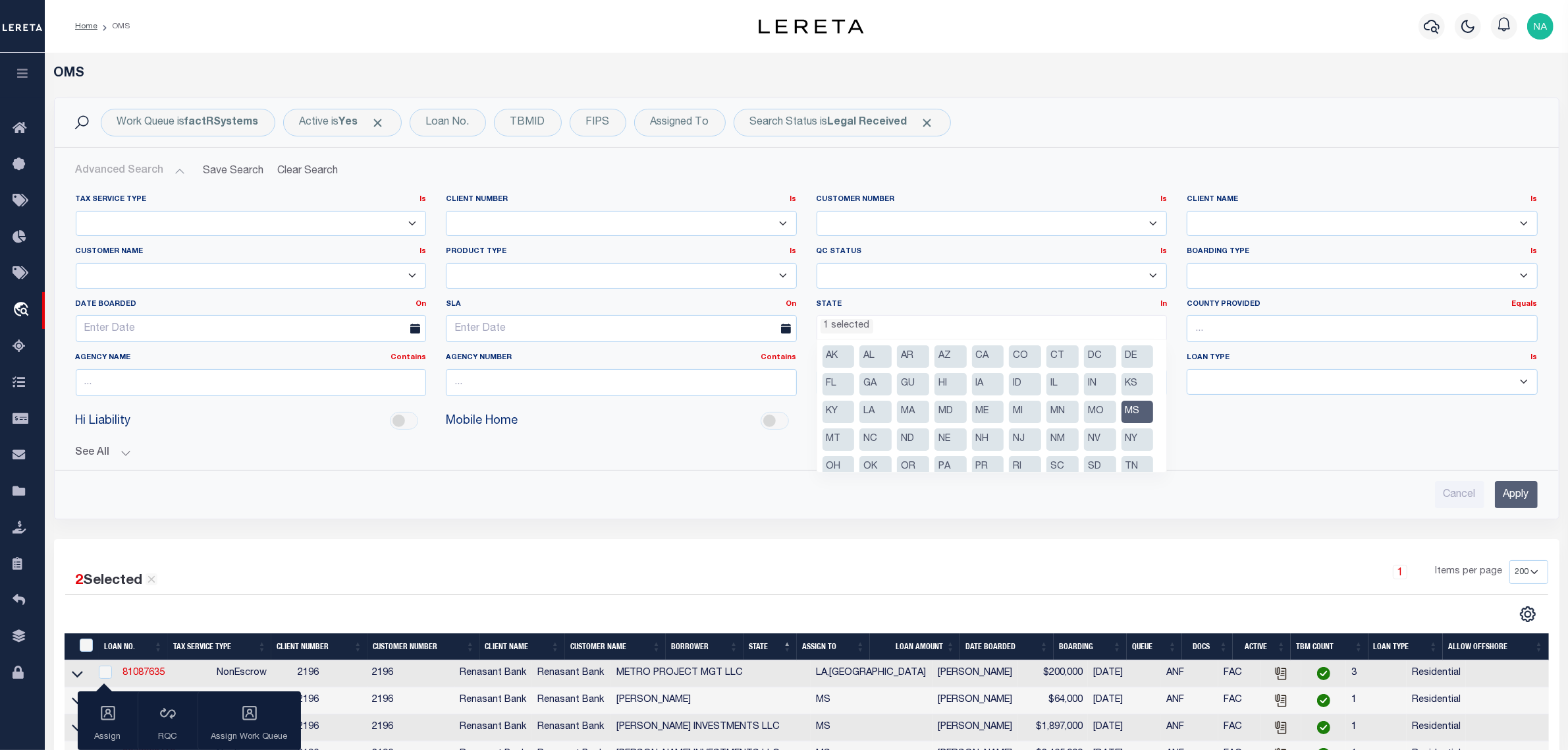
click at [1121, 423] on li "MS" at bounding box center [1137, 412] width 32 height 22
select select
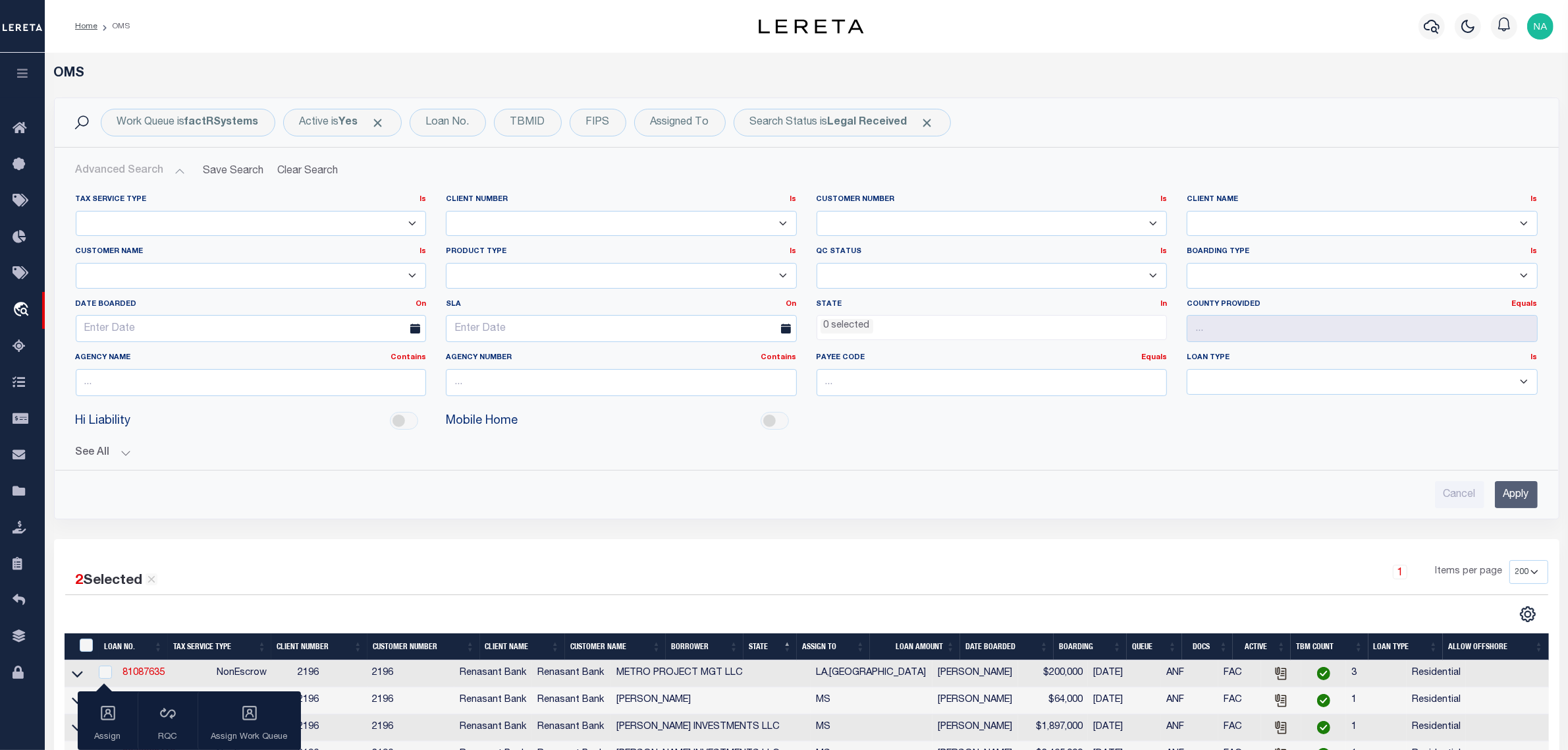
click at [1336, 461] on div "Tax Service Type Is Is Contains Escrow NonEscrow Client Number Is Is" at bounding box center [806, 346] width 1483 height 325
click at [1524, 495] on input "Apply" at bounding box center [1517, 494] width 43 height 27
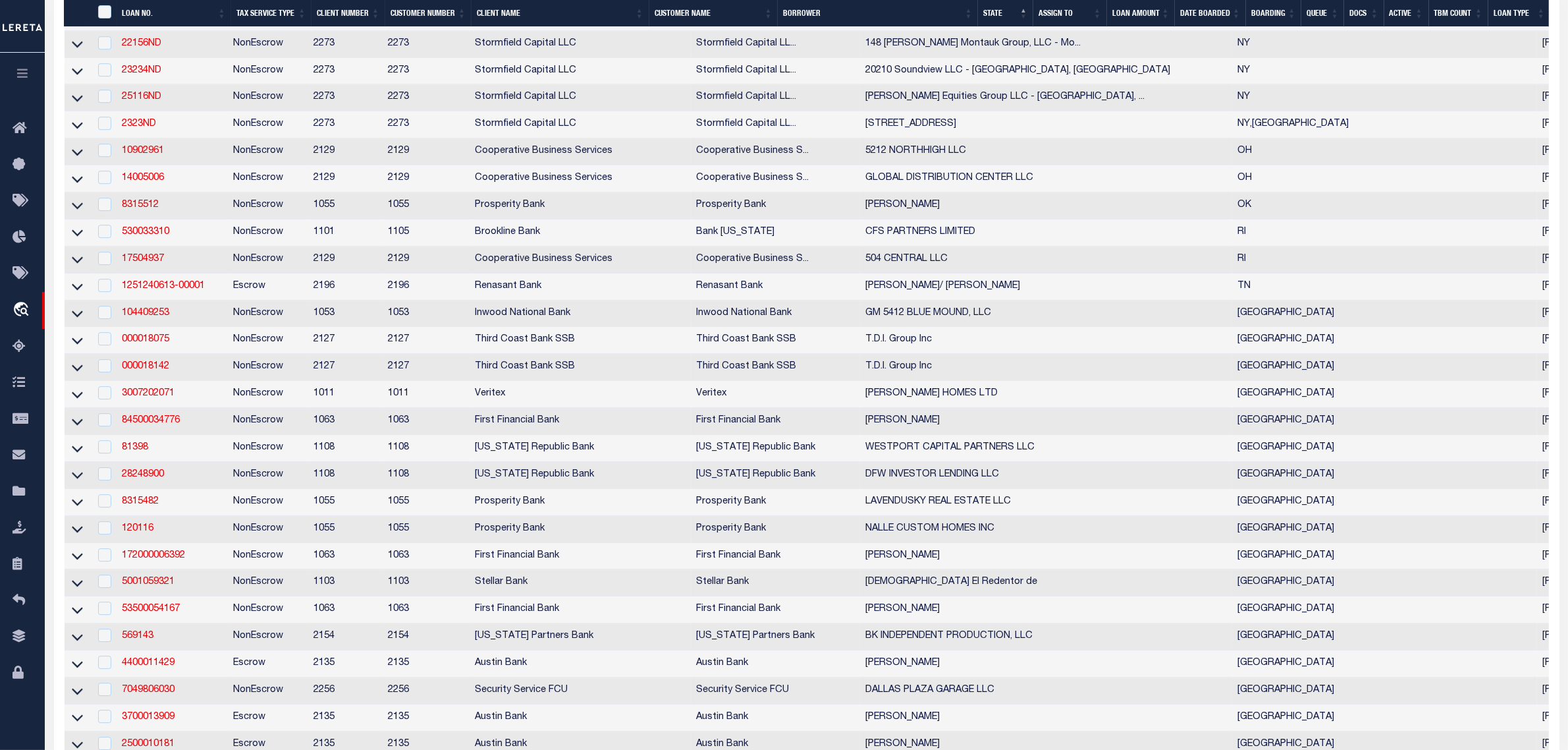
scroll to position [5272, 0]
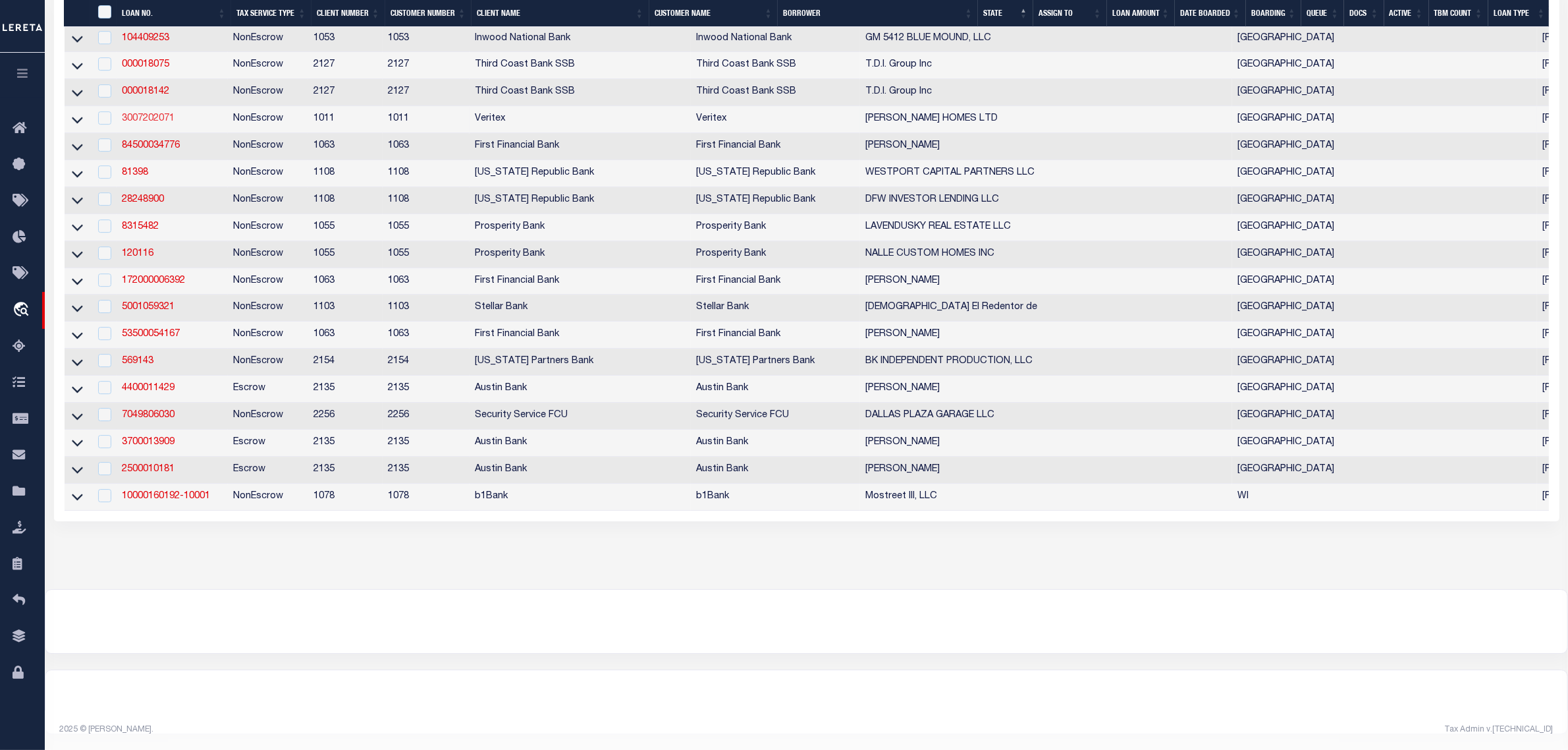
click at [146, 123] on link "3007202071" at bounding box center [148, 118] width 53 height 9
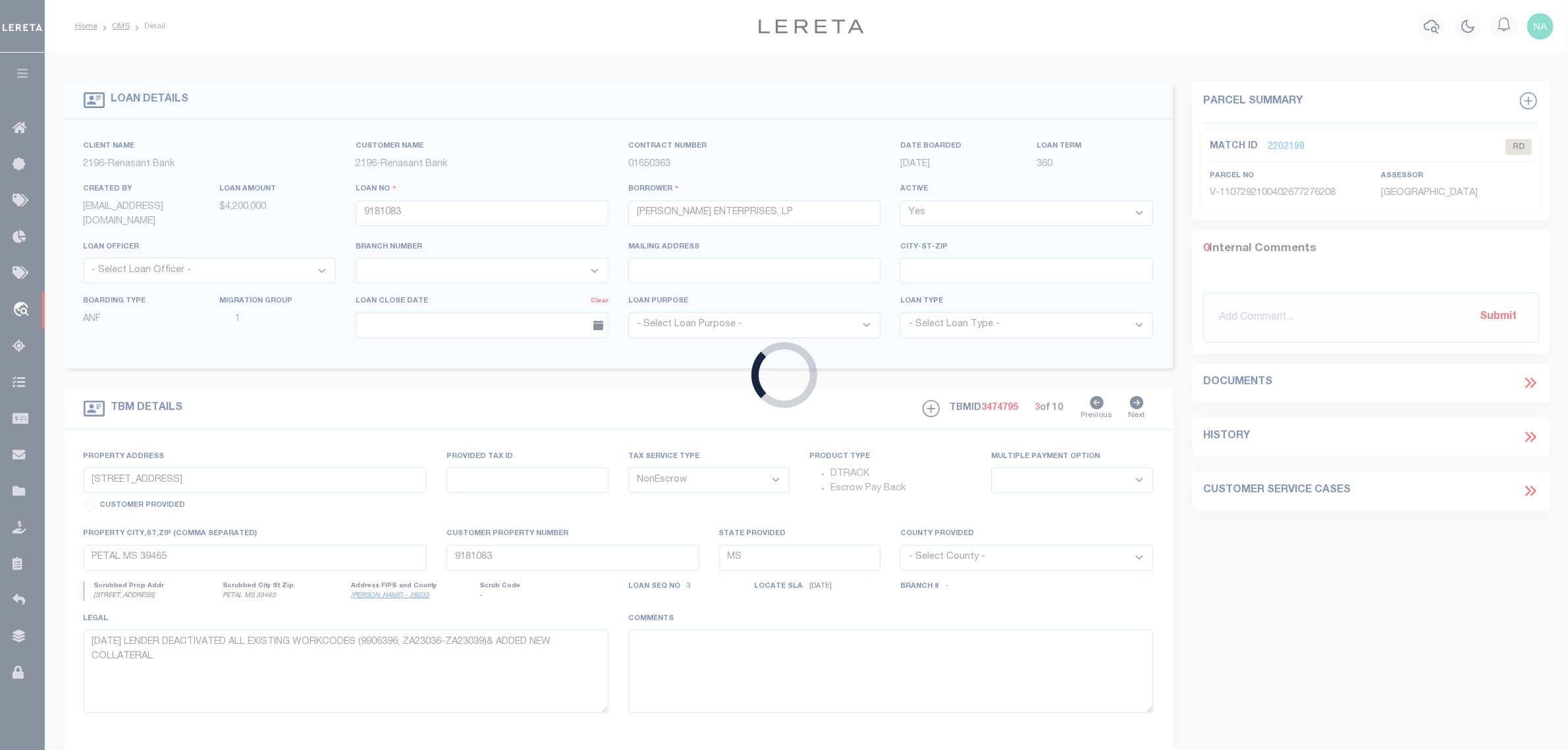
type input "3007202071"
type input "[PERSON_NAME] HOMES LTD"
select select
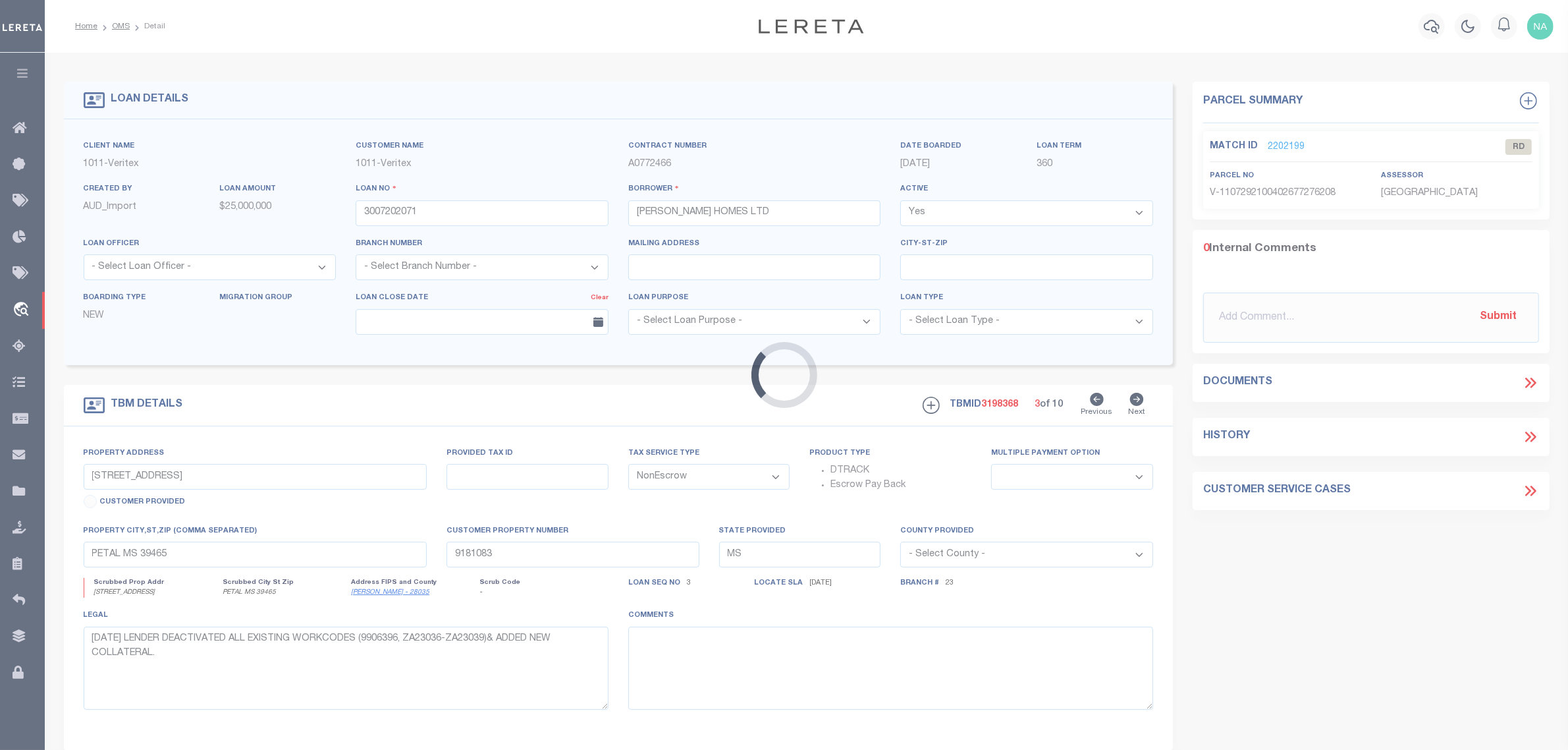
select select "7434"
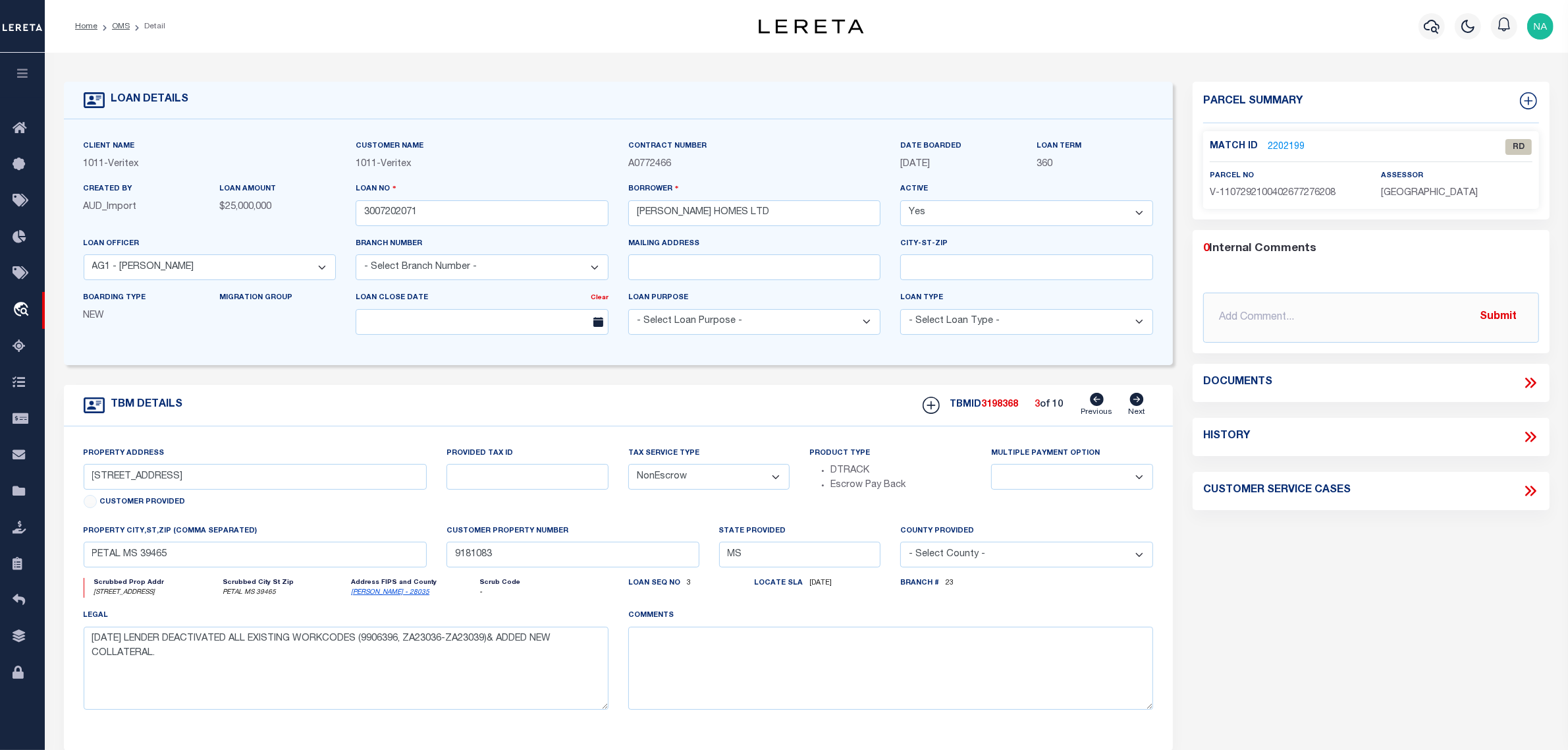
select select "65"
type input "15682 [PERSON_NAME] ROAD,"
select select
type input "[GEOGRAPHIC_DATA], [GEOGRAPHIC_DATA], 75035"
type input "[GEOGRAPHIC_DATA]"
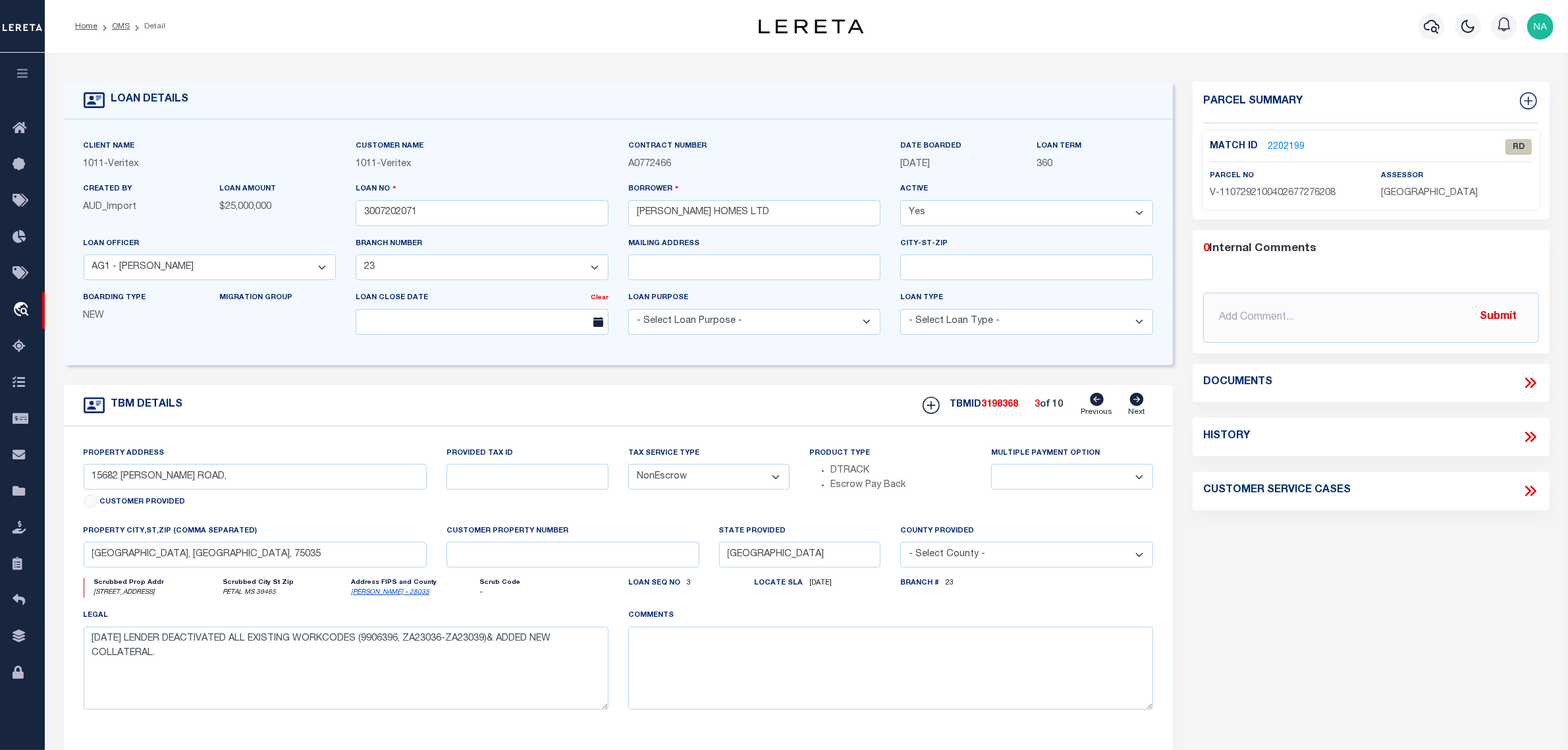
select select
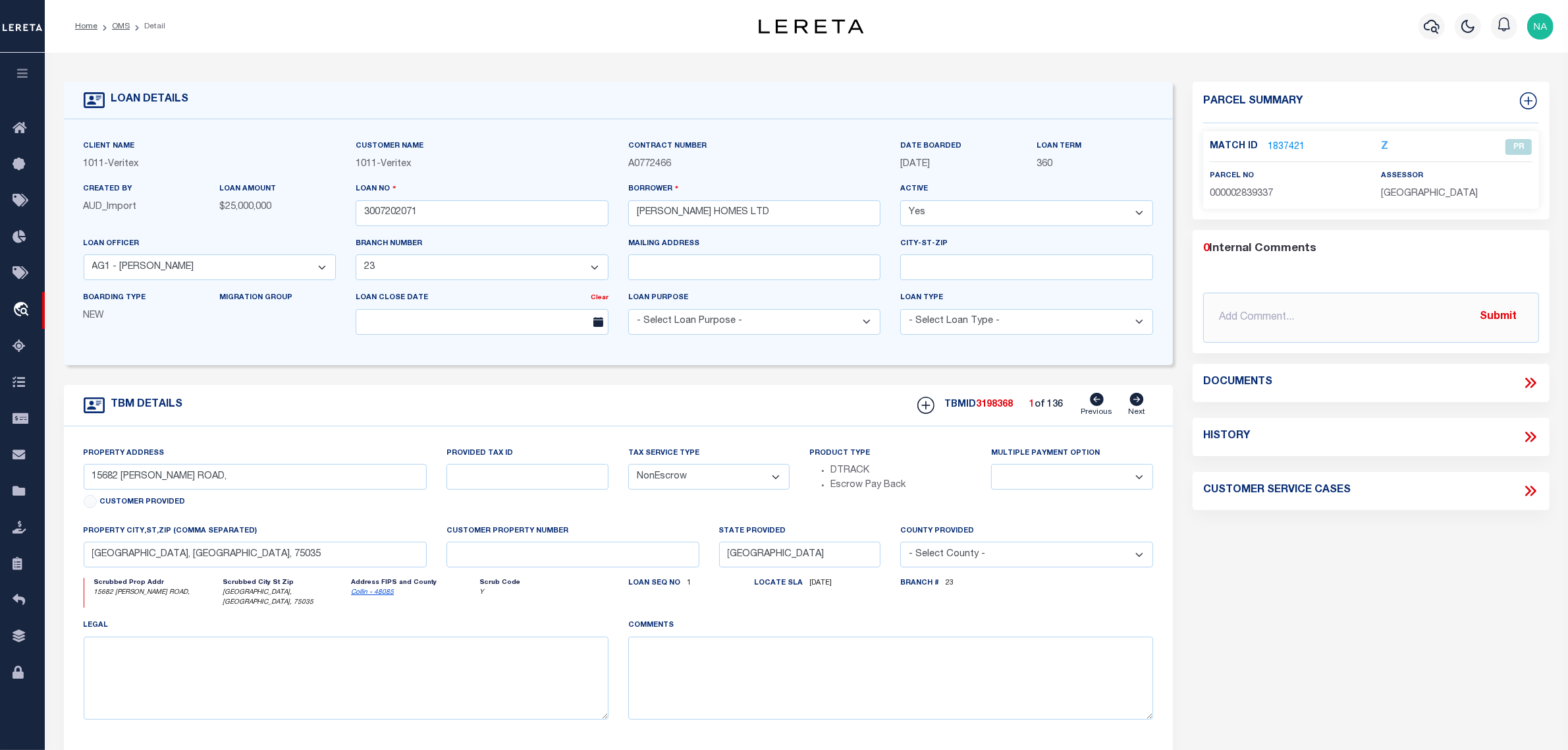
drag, startPoint x: 1308, startPoint y: 588, endPoint x: 1246, endPoint y: 577, distance: 63.0
click at [1302, 588] on div "Parcel Summary Match ID 1837421 Z parcel no 000002839337 0" at bounding box center [1372, 447] width 377 height 730
click at [122, 27] on link "OMS" at bounding box center [121, 26] width 18 height 8
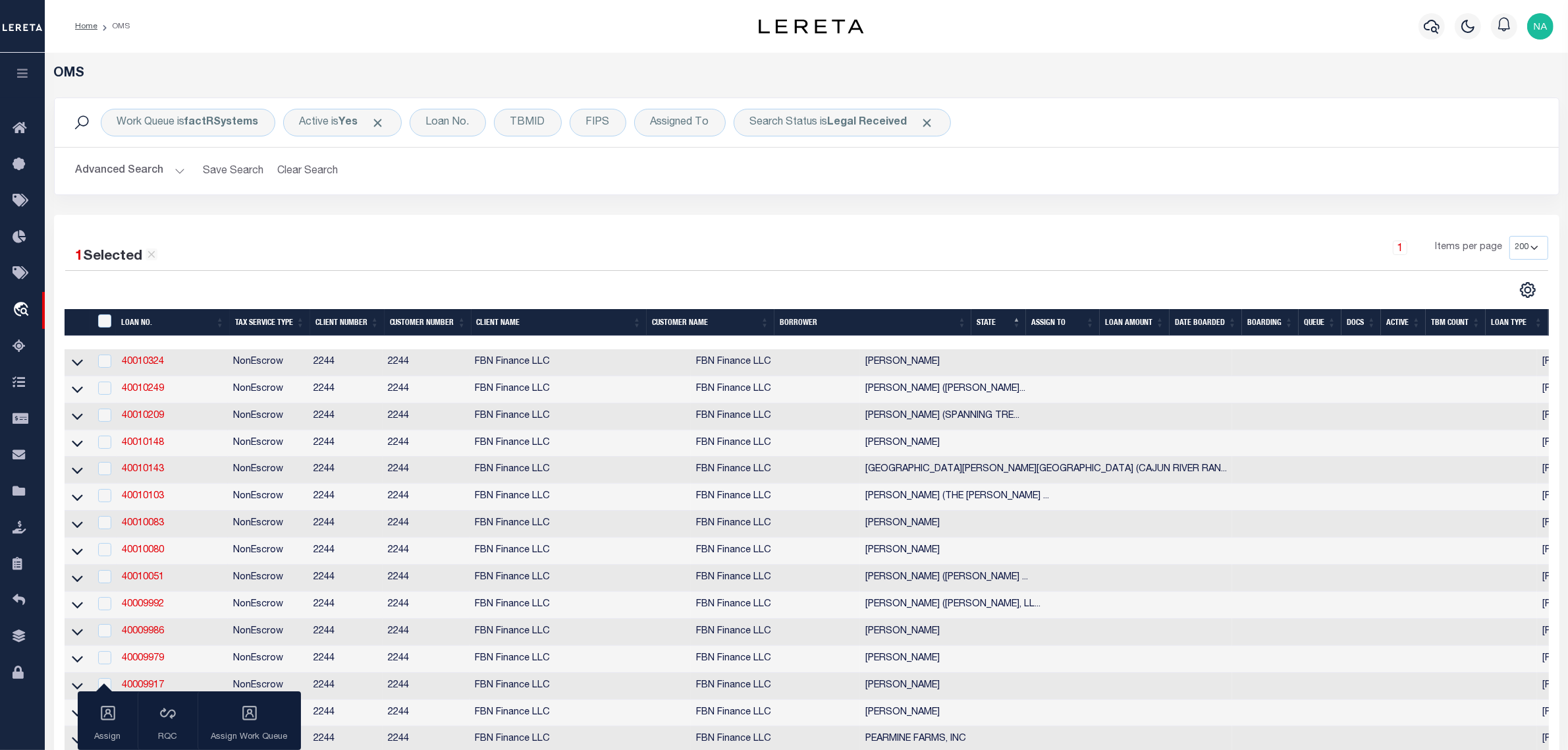
click at [1542, 30] on img "button" at bounding box center [1541, 26] width 27 height 27
click at [1494, 95] on span "Sign out" at bounding box center [1488, 93] width 37 height 9
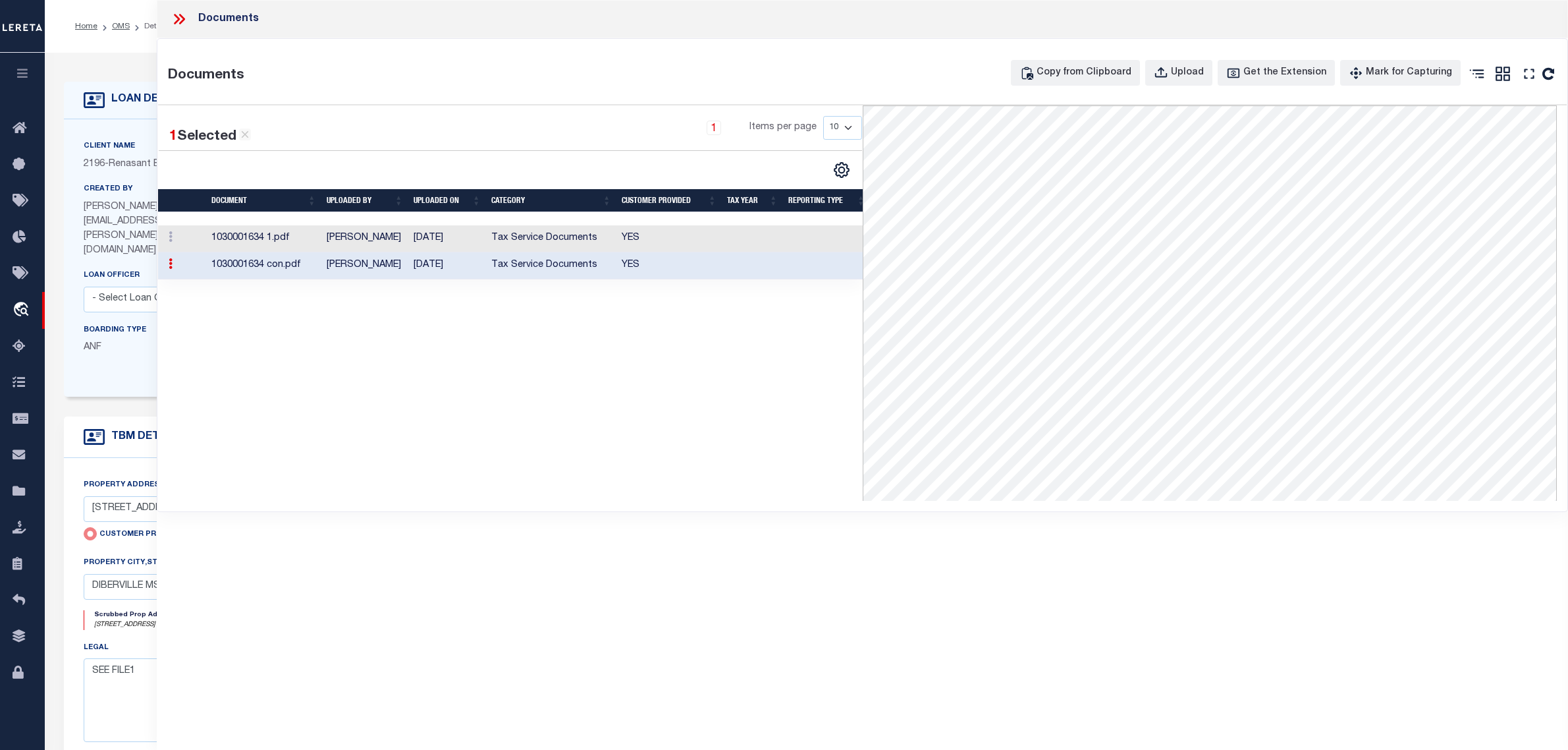
select select "4983"
select select "10"
select select "NonEscrow"
click at [178, 18] on icon at bounding box center [177, 19] width 6 height 11
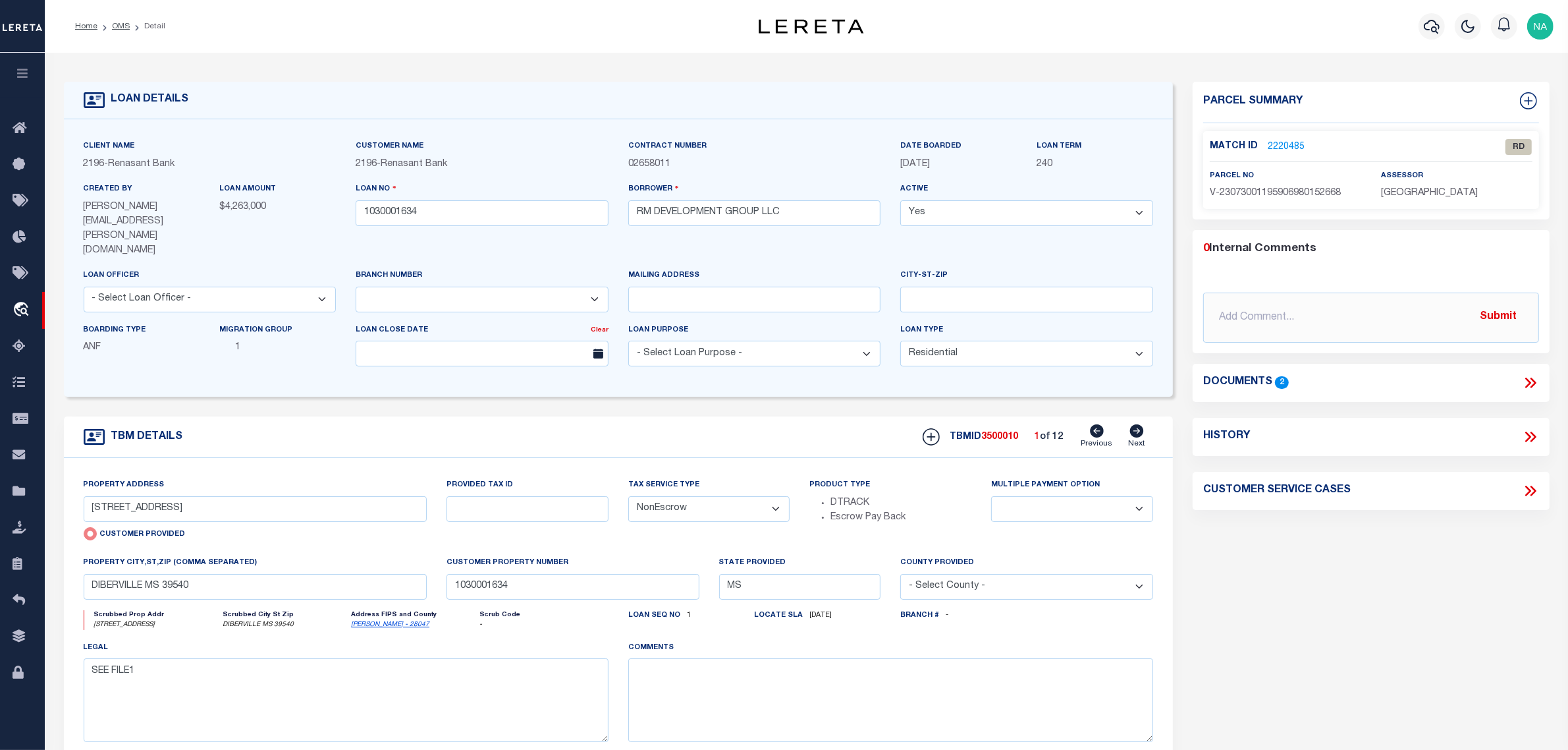
click at [1532, 383] on icon at bounding box center [1531, 383] width 17 height 17
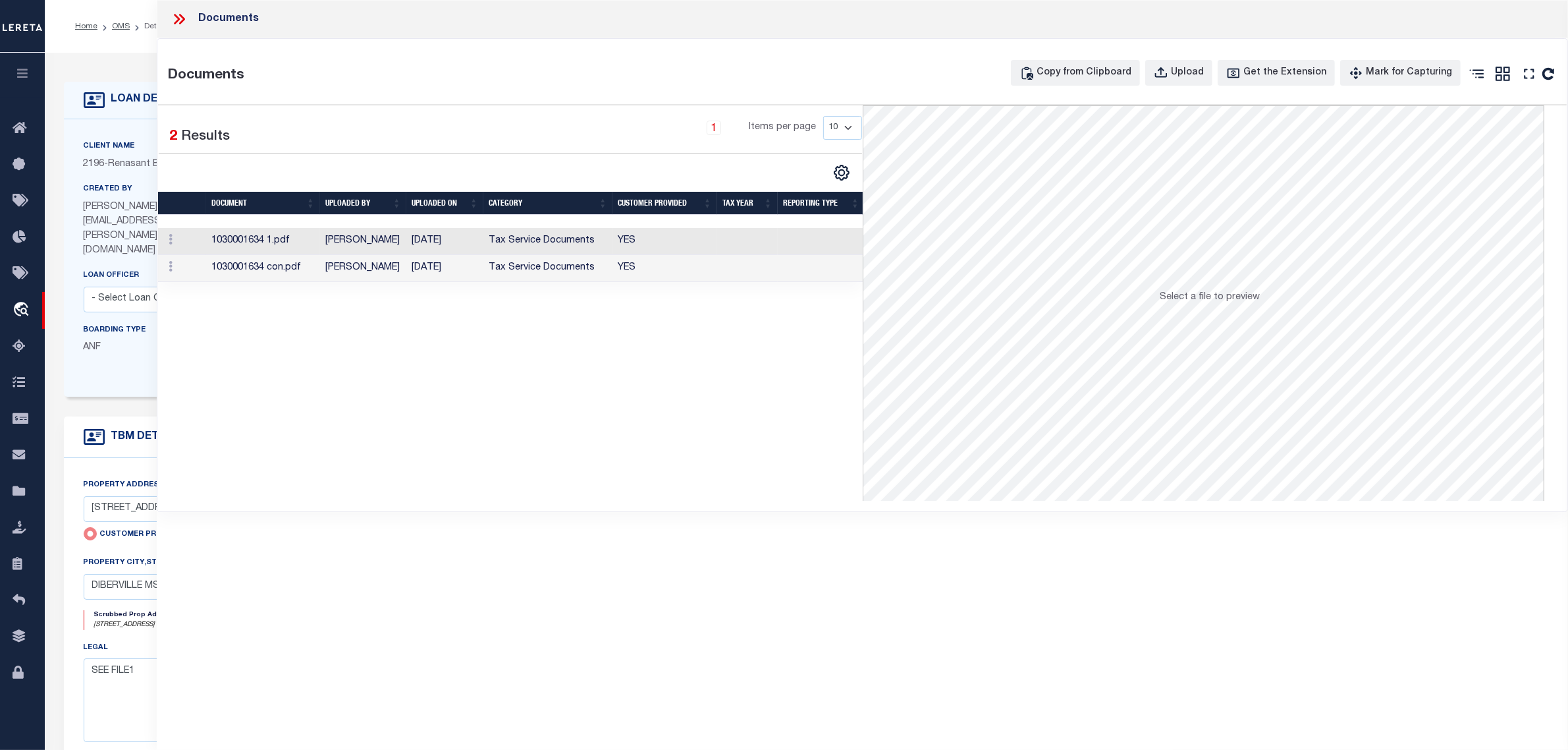
click at [447, 267] on td "[DATE]" at bounding box center [444, 268] width 77 height 27
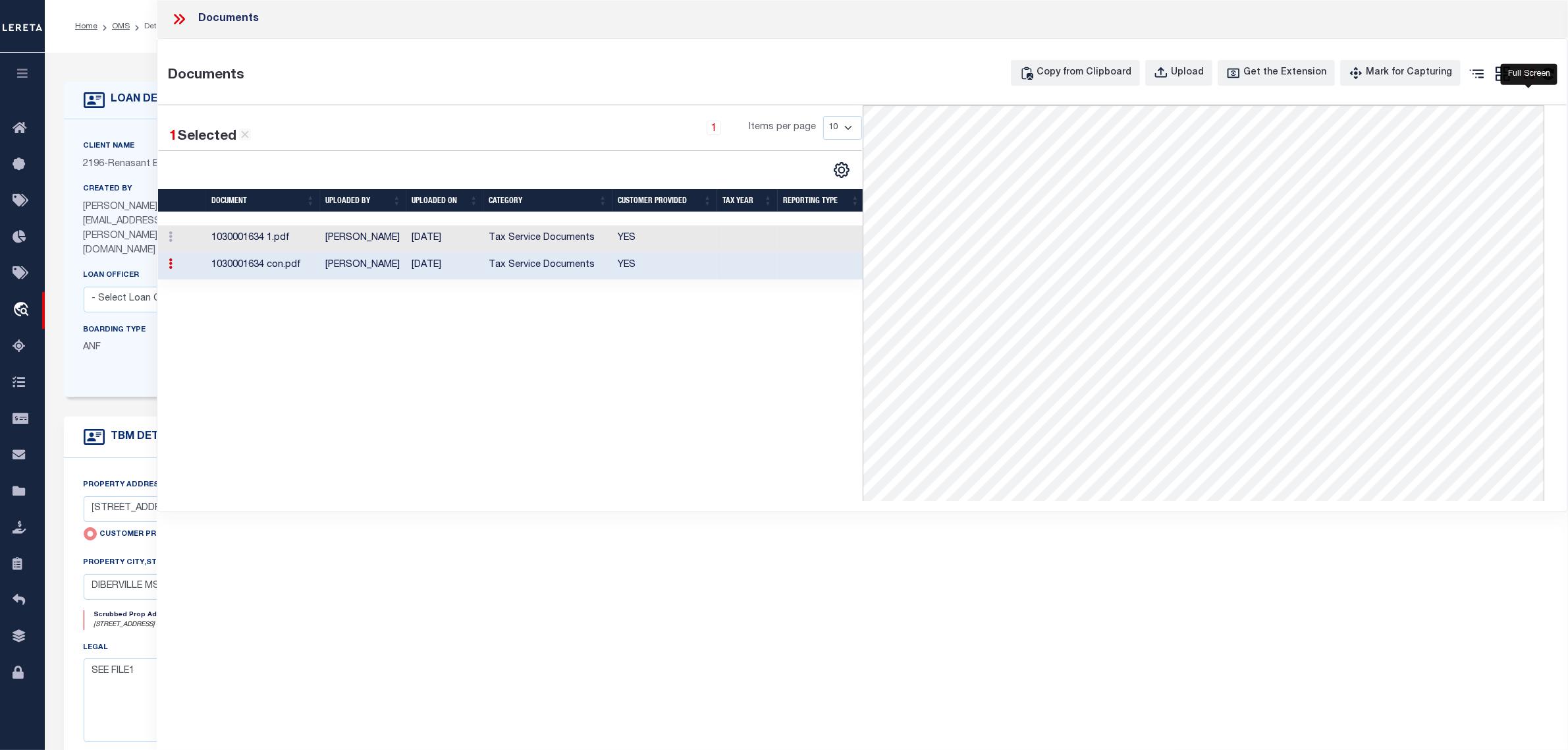
click at [1531, 74] on icon at bounding box center [1529, 73] width 17 height 17
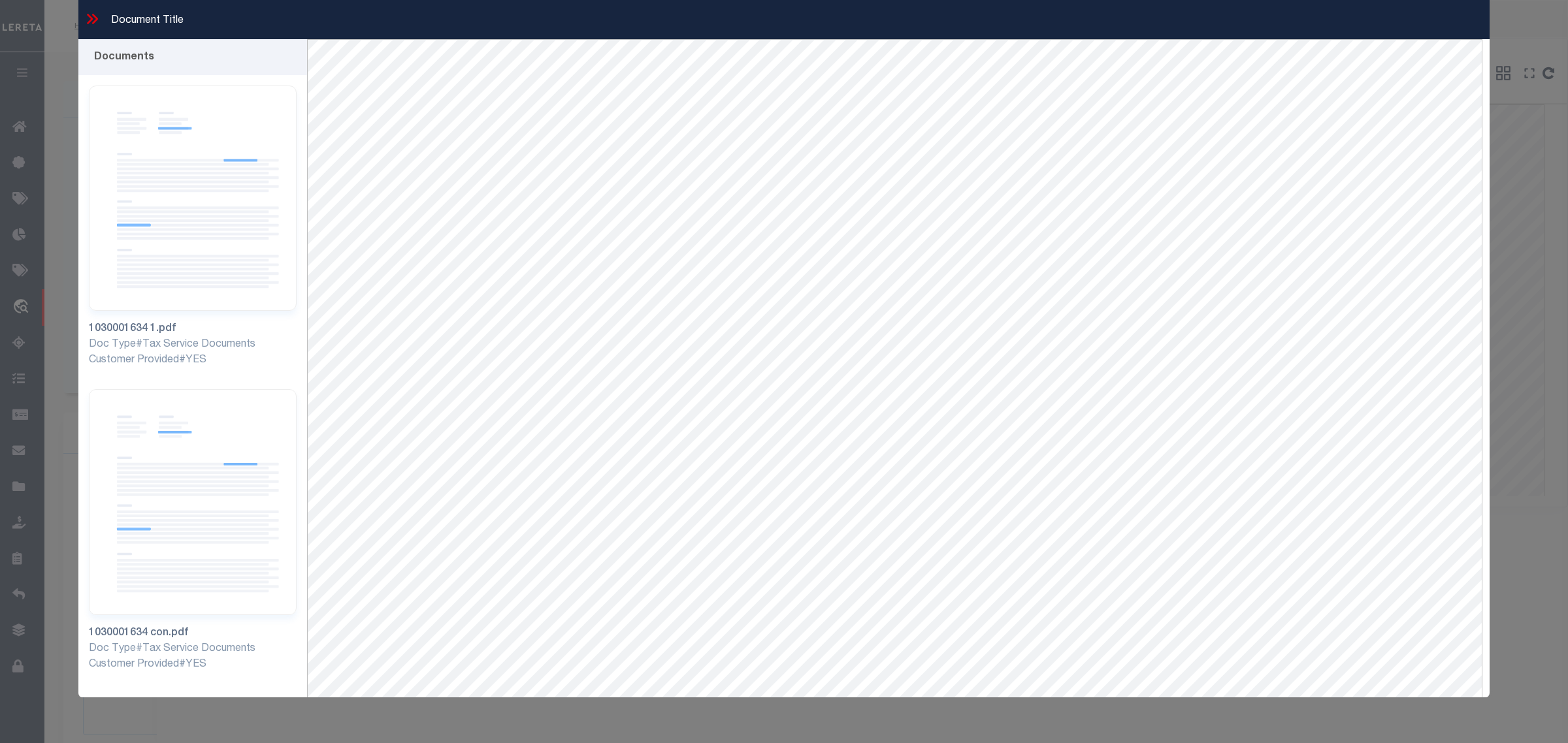
click at [95, 17] on icon at bounding box center [95, 19] width 6 height 11
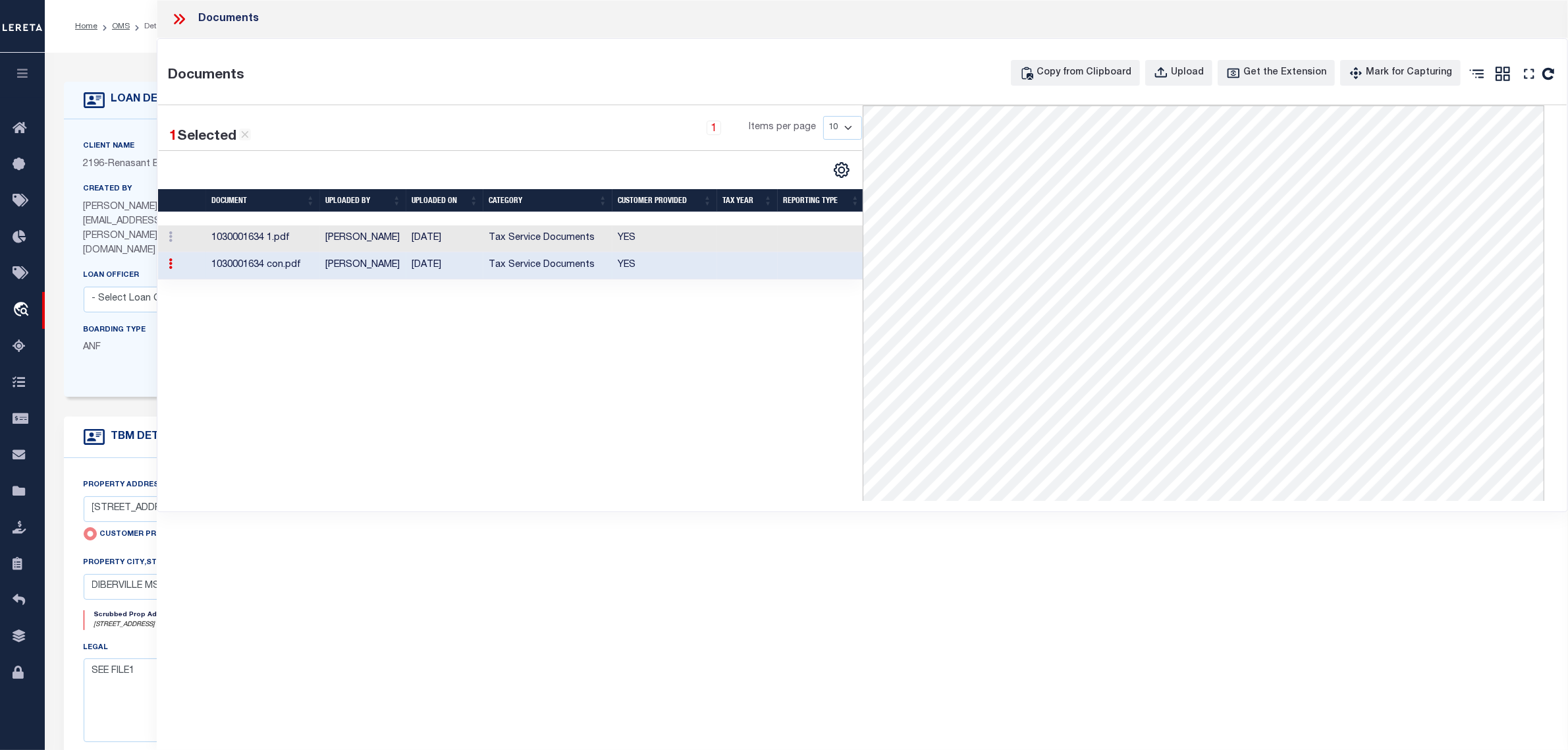
click at [181, 17] on icon at bounding box center [179, 19] width 17 height 17
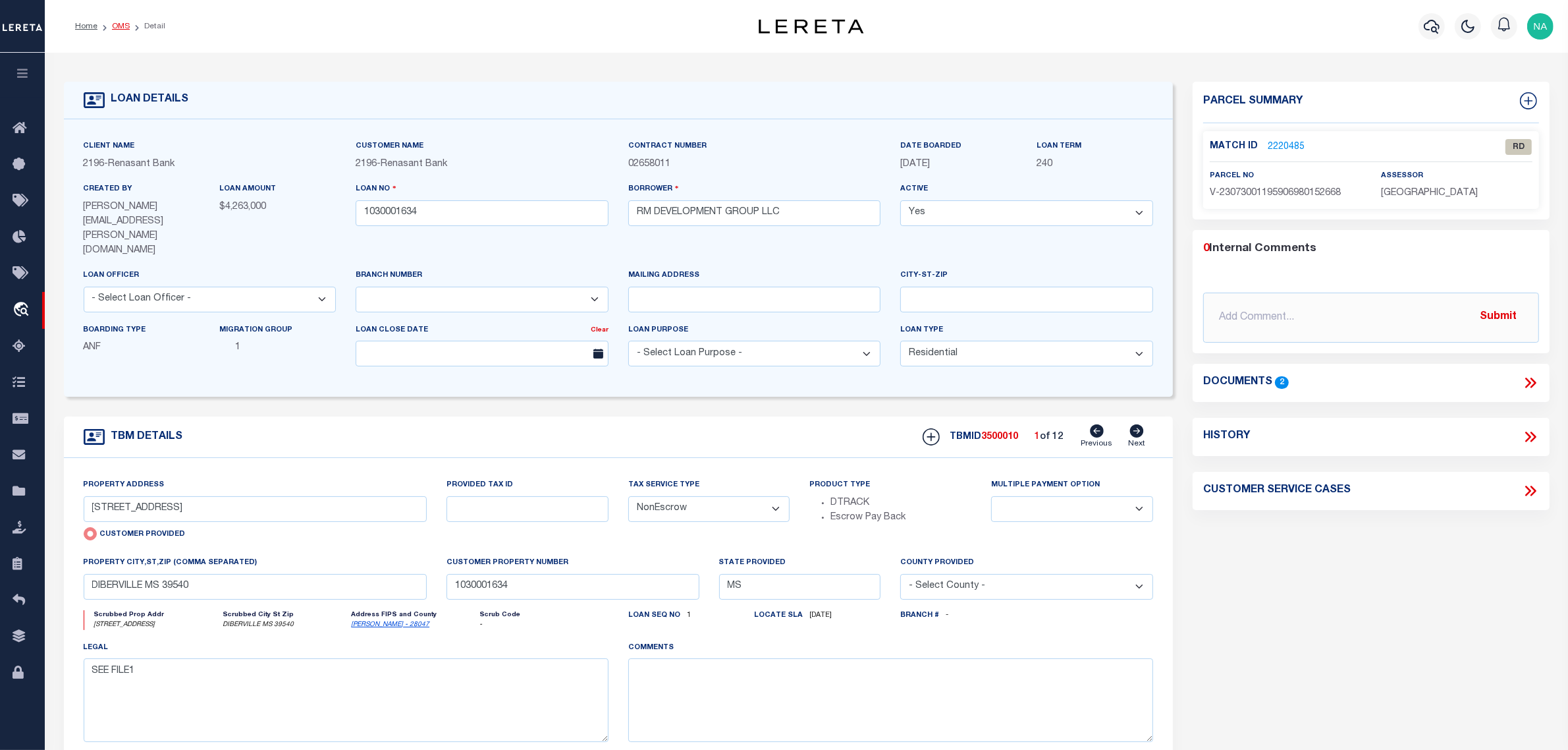
click at [123, 25] on link "OMS" at bounding box center [121, 26] width 18 height 8
